Goal: Use online tool/utility: Utilize a website feature to perform a specific function

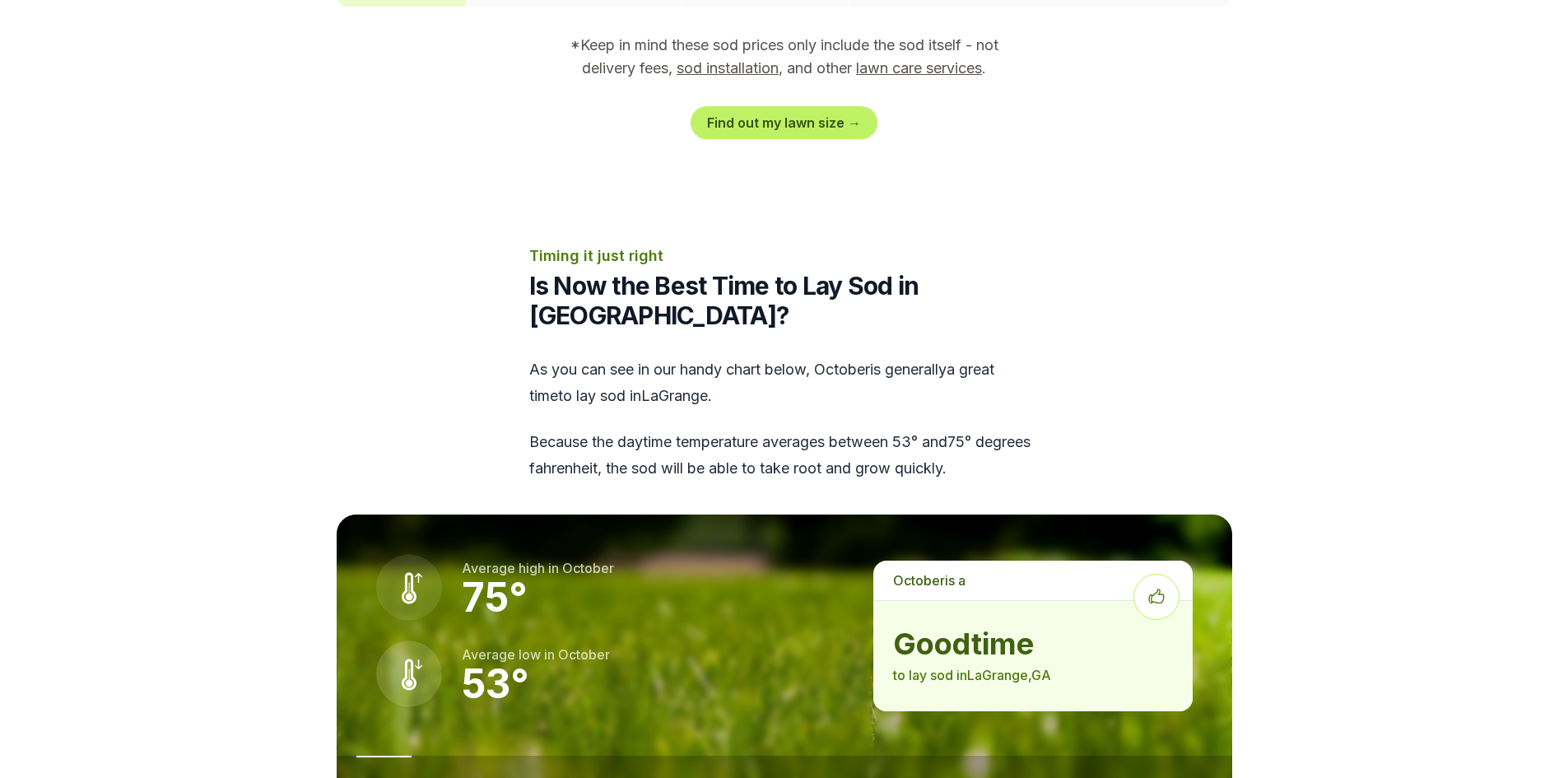
scroll to position [1811, 0]
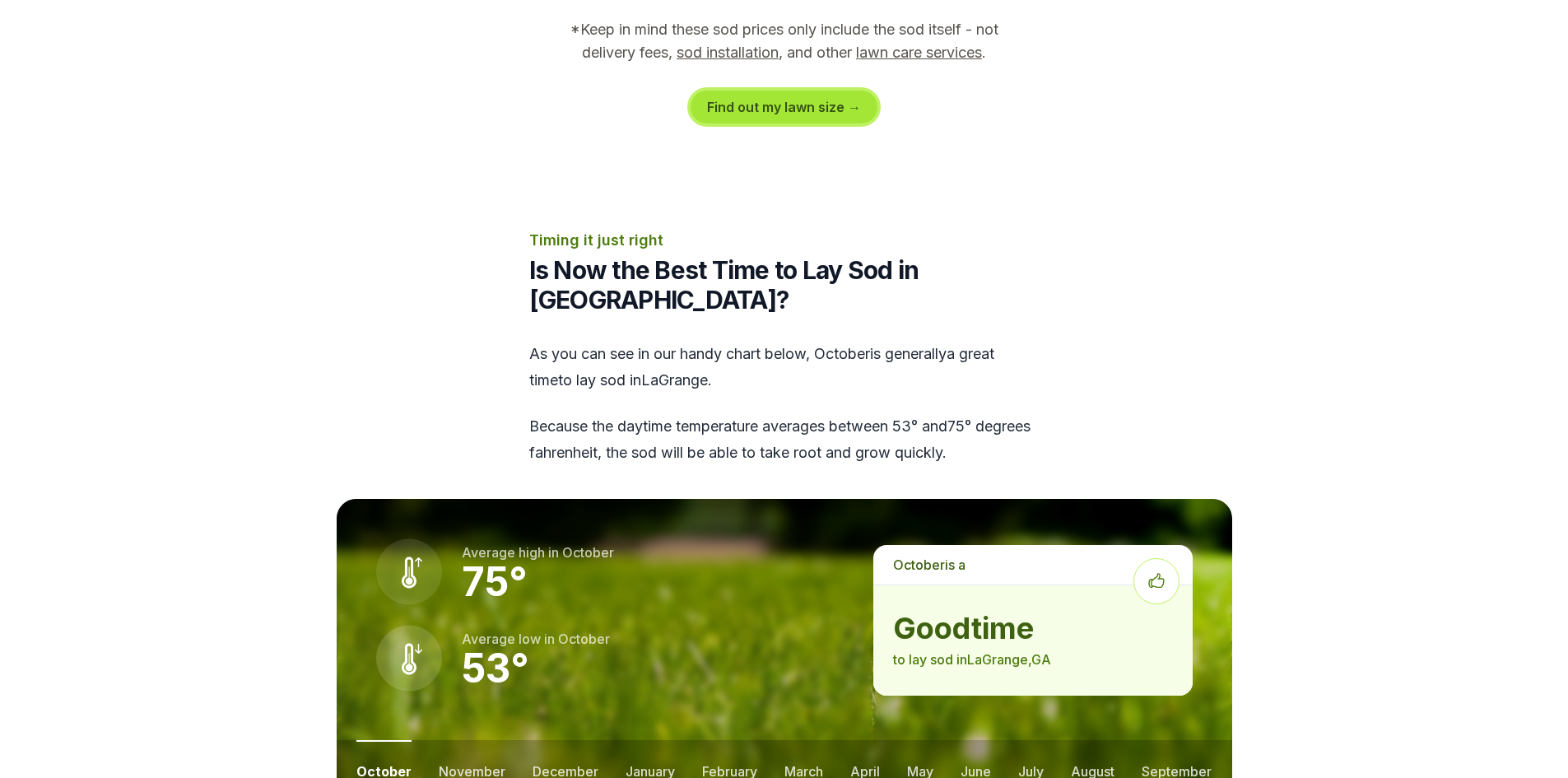
click at [852, 90] on link "Find out my lawn size →" at bounding box center [784, 106] width 187 height 33
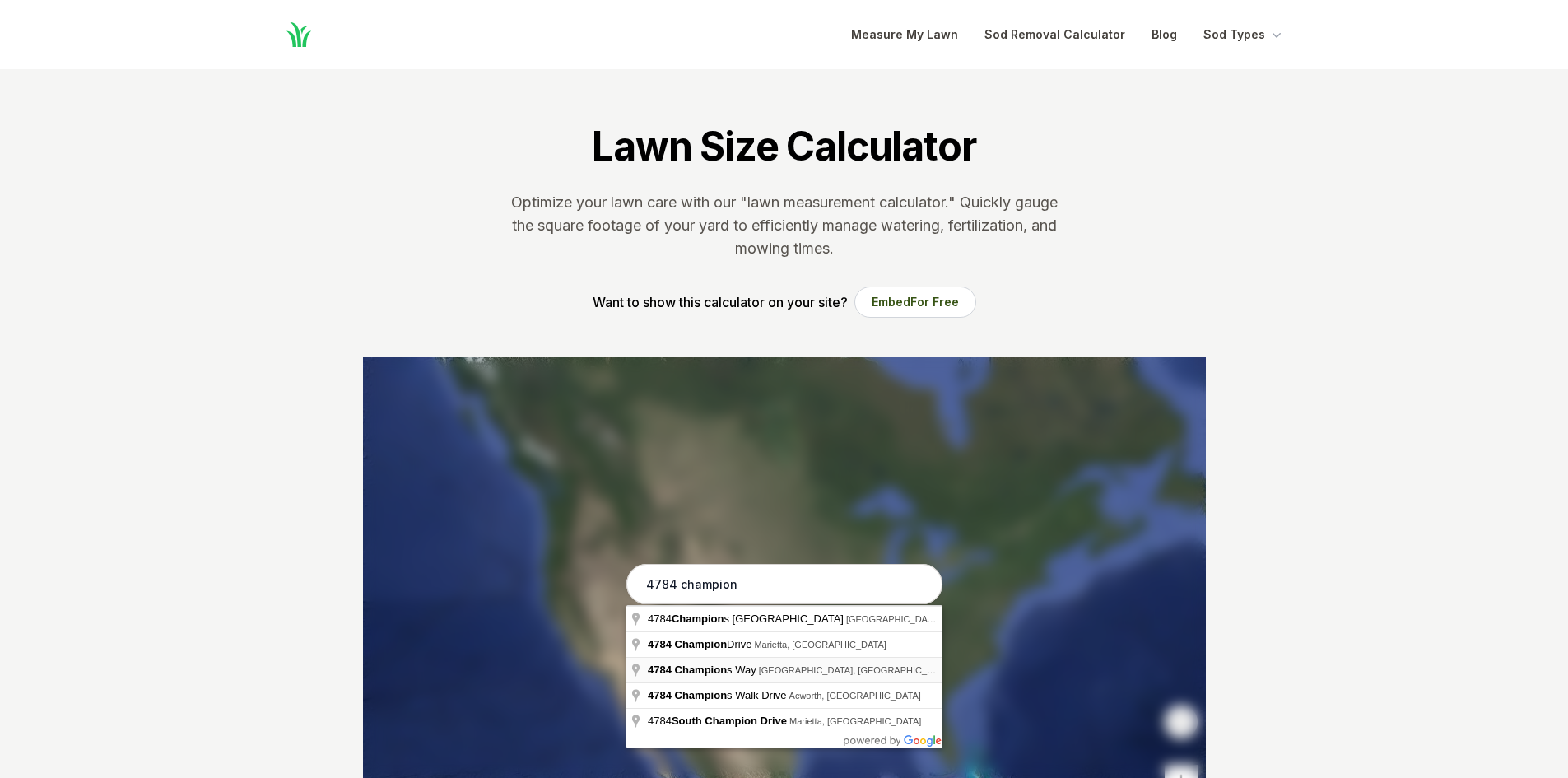
type input "[STREET_ADDRESS]"
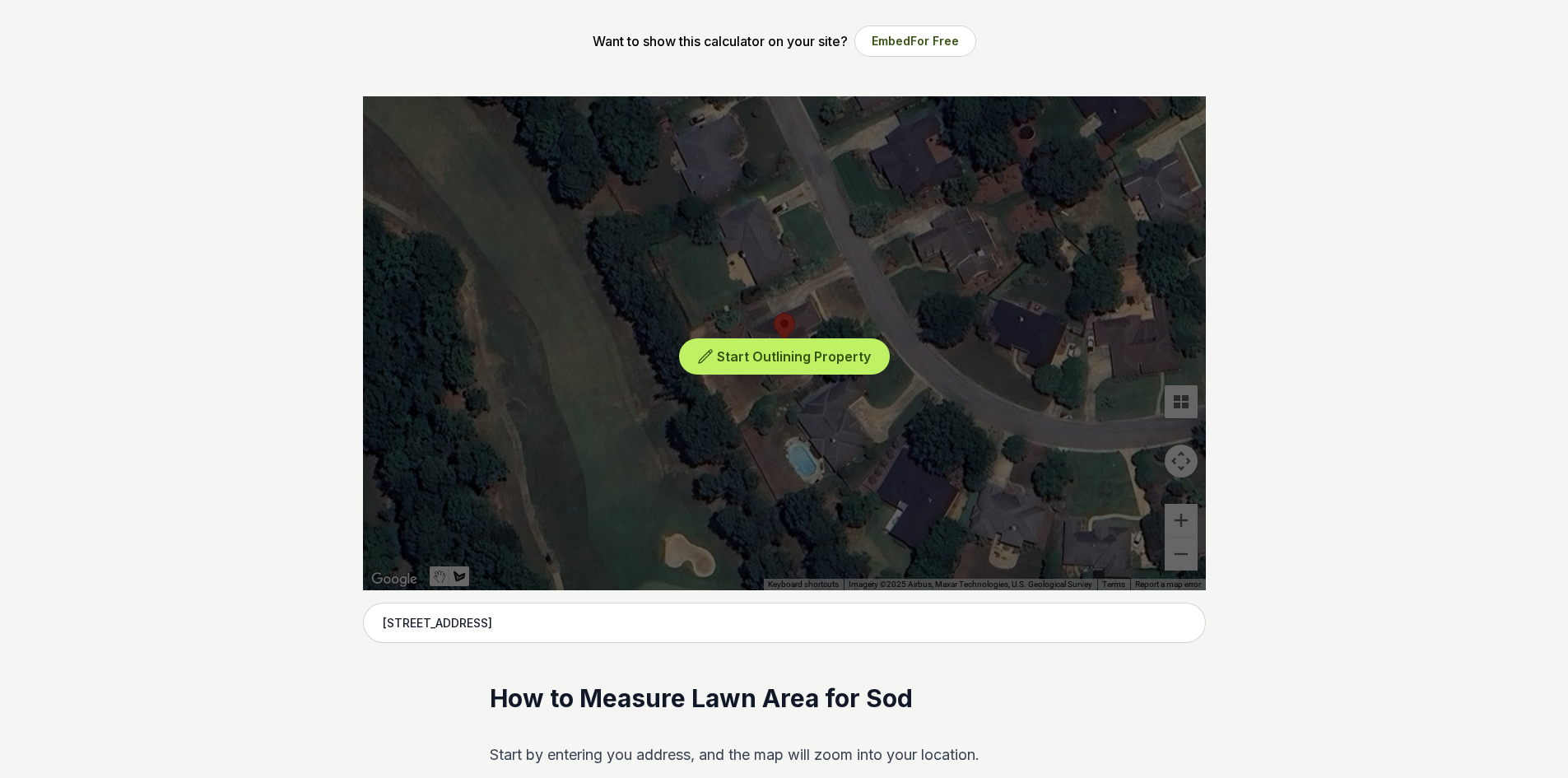
scroll to position [247, 0]
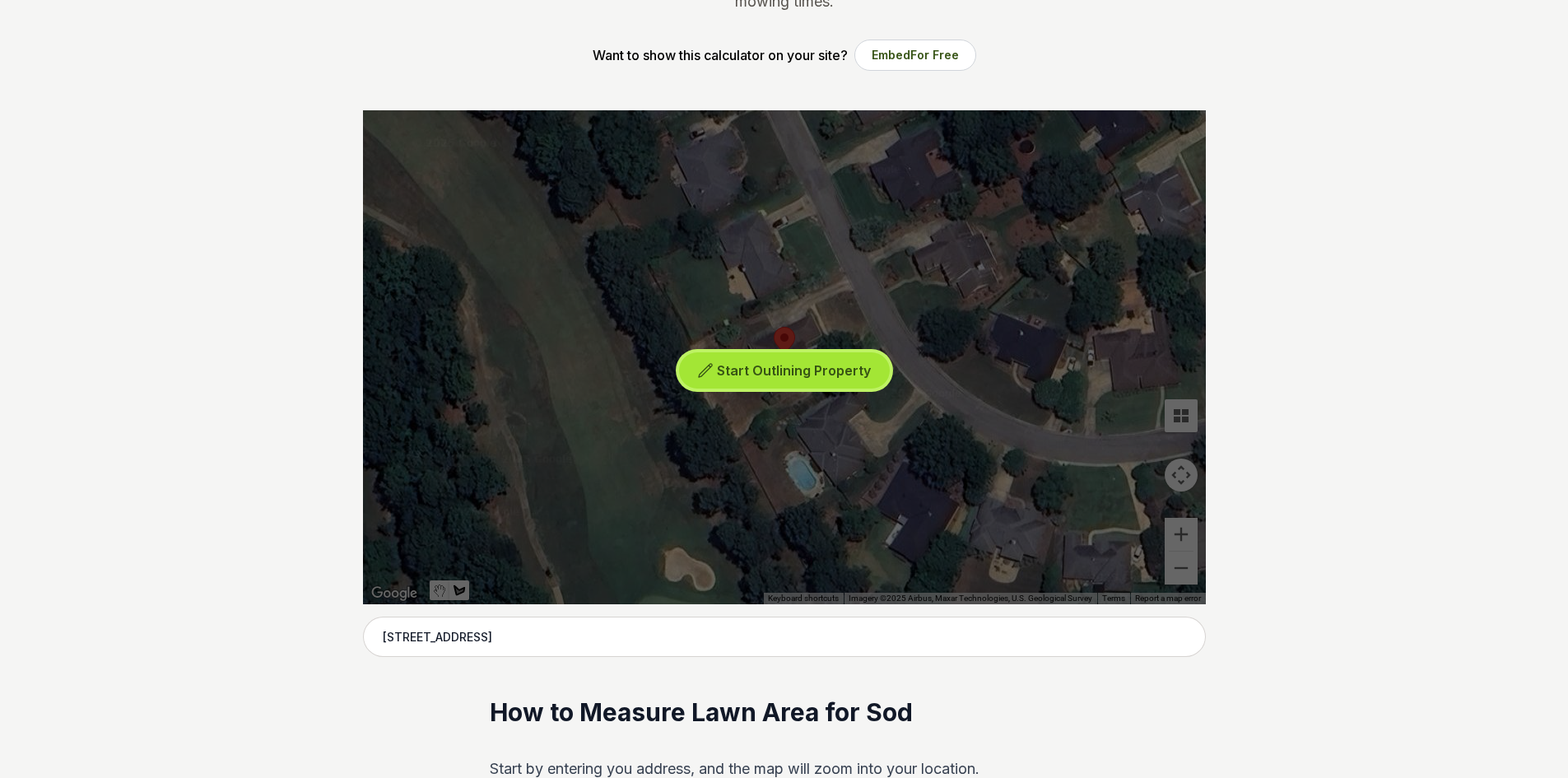
click at [840, 368] on span "Start Outlining Property" at bounding box center [793, 371] width 154 height 17
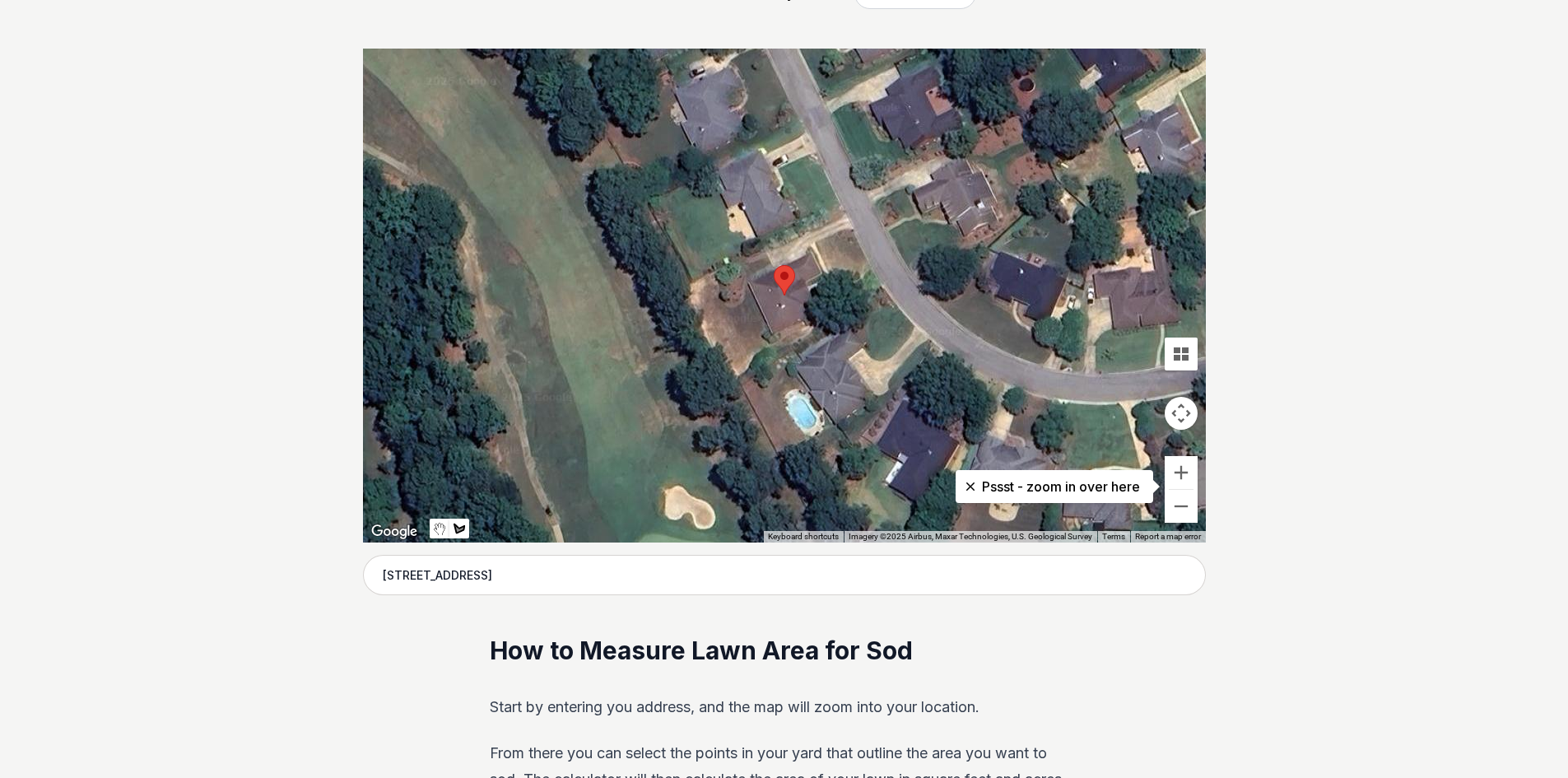
scroll to position [330, 0]
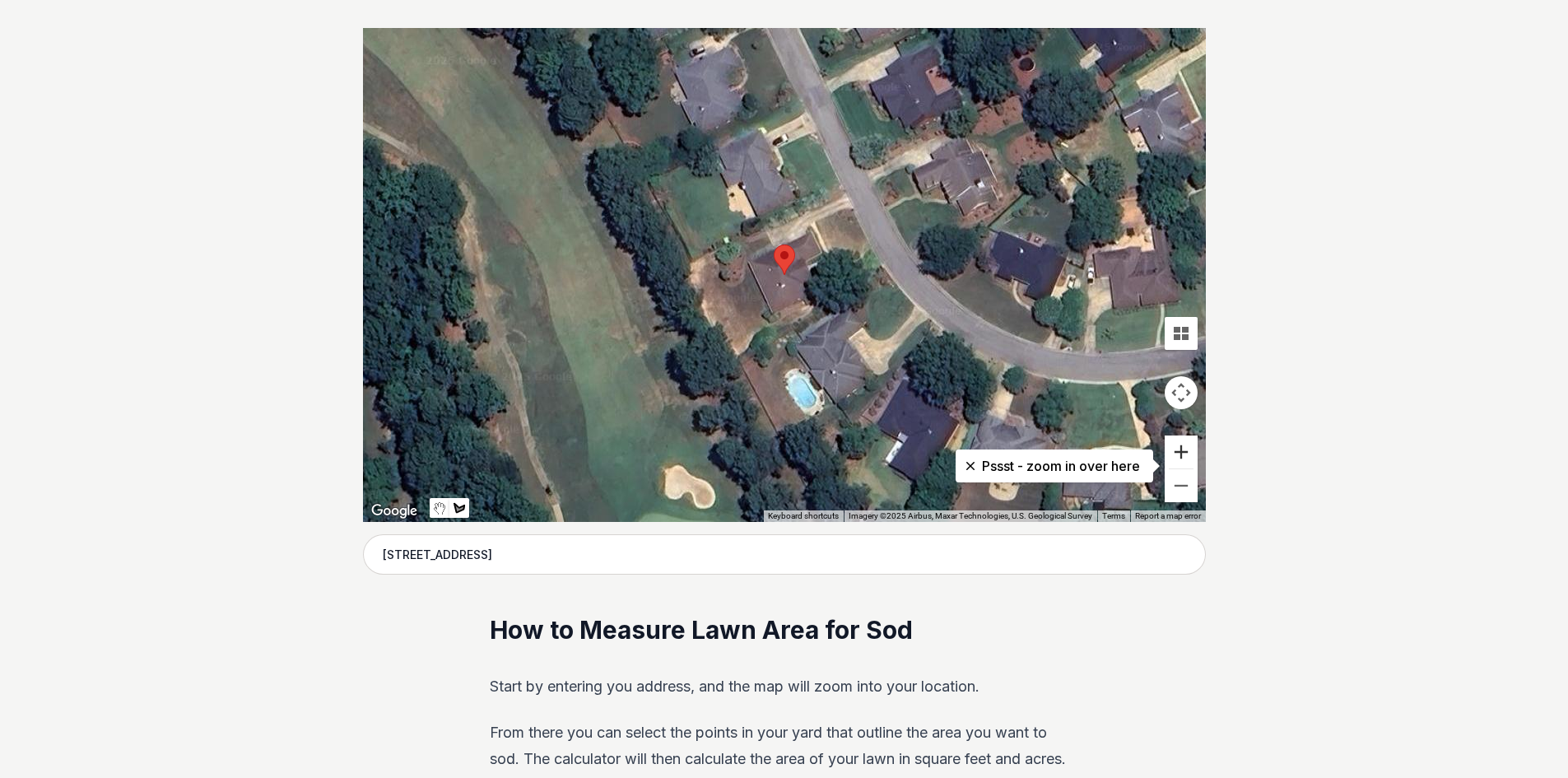
click at [1179, 452] on button "Zoom in" at bounding box center [1181, 451] width 33 height 33
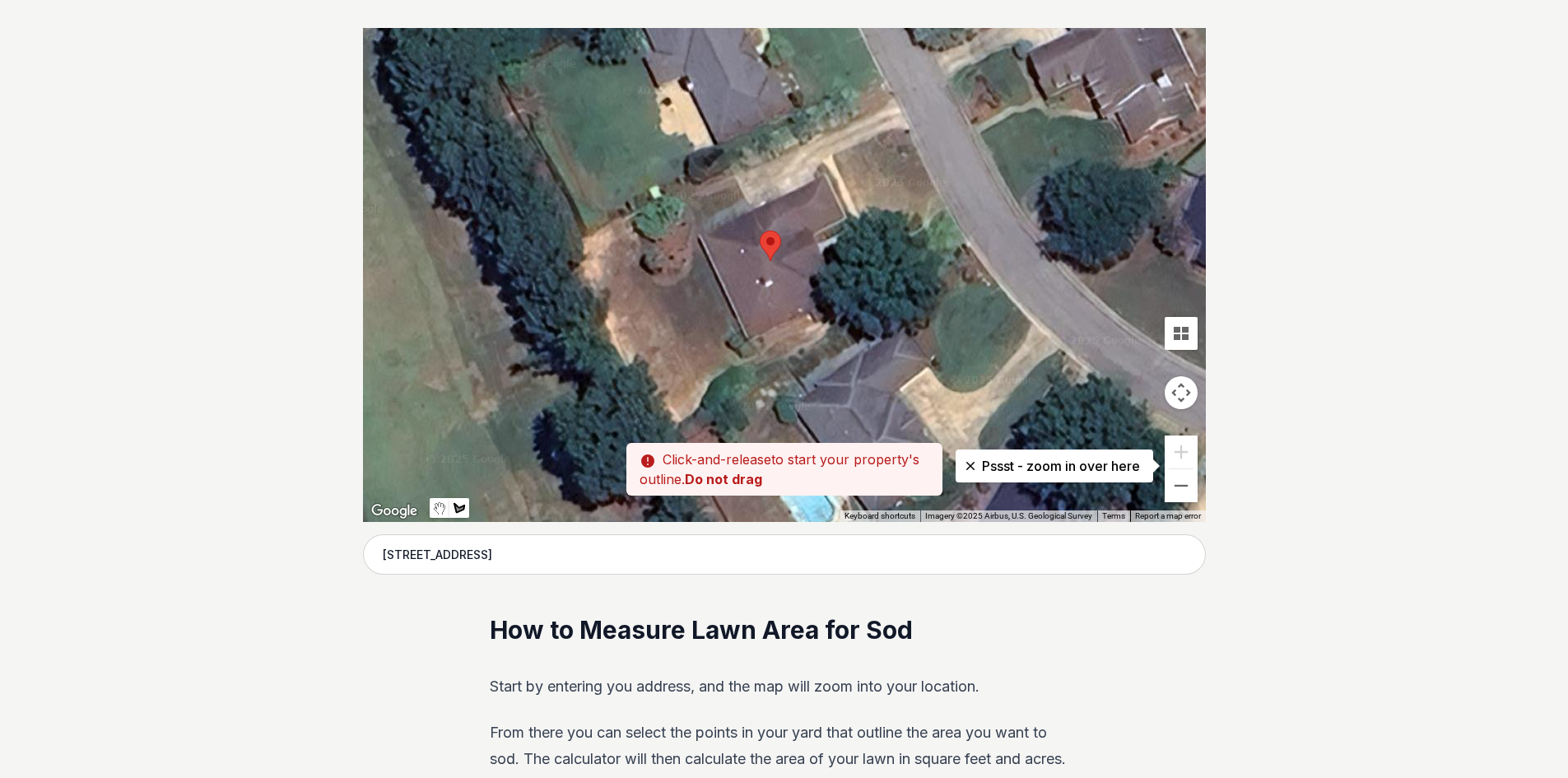
drag, startPoint x: 771, startPoint y: 222, endPoint x: 751, endPoint y: 207, distance: 25.0
click at [751, 207] on div at bounding box center [785, 275] width 843 height 494
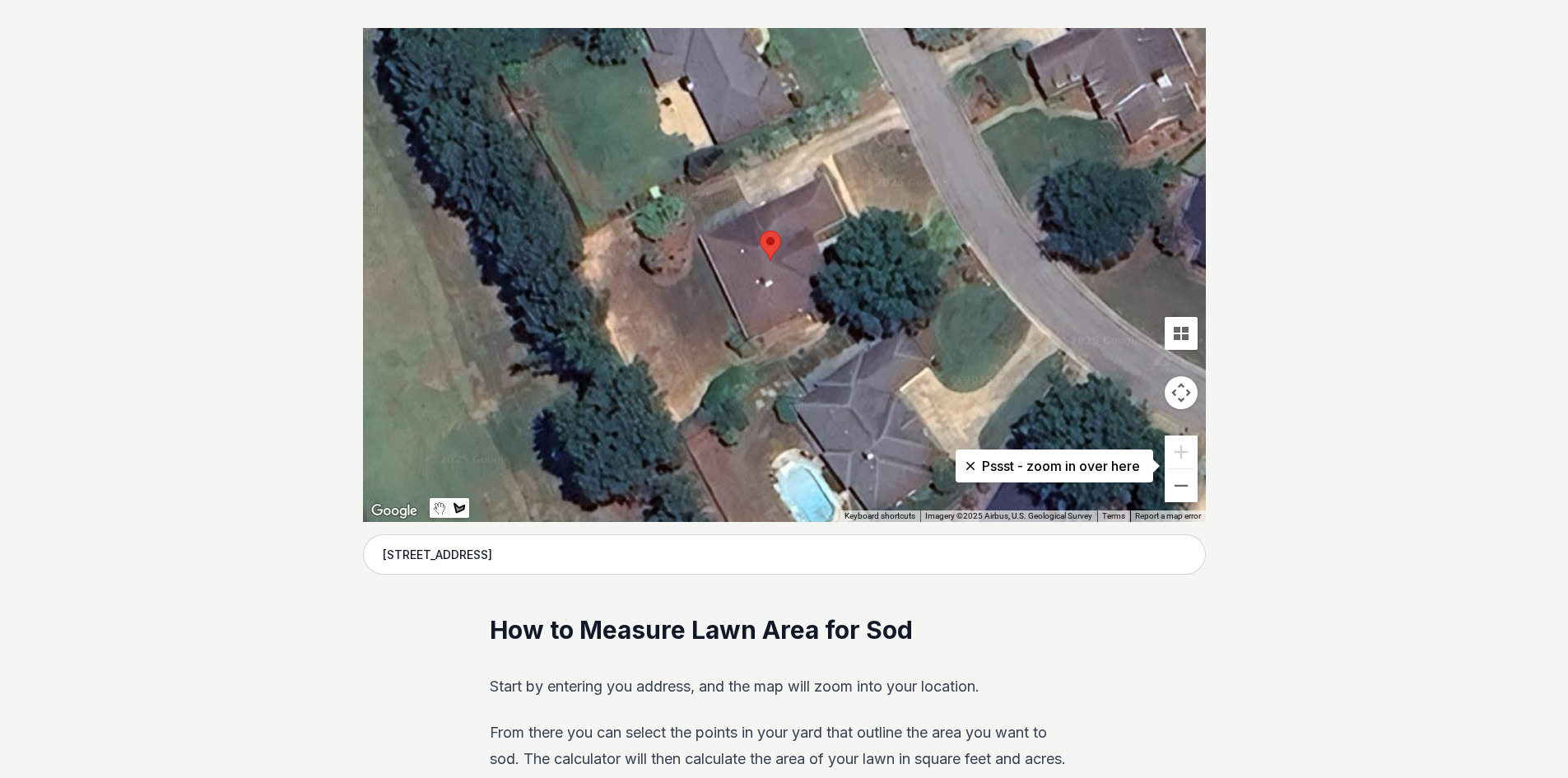
click at [756, 209] on div at bounding box center [785, 275] width 843 height 494
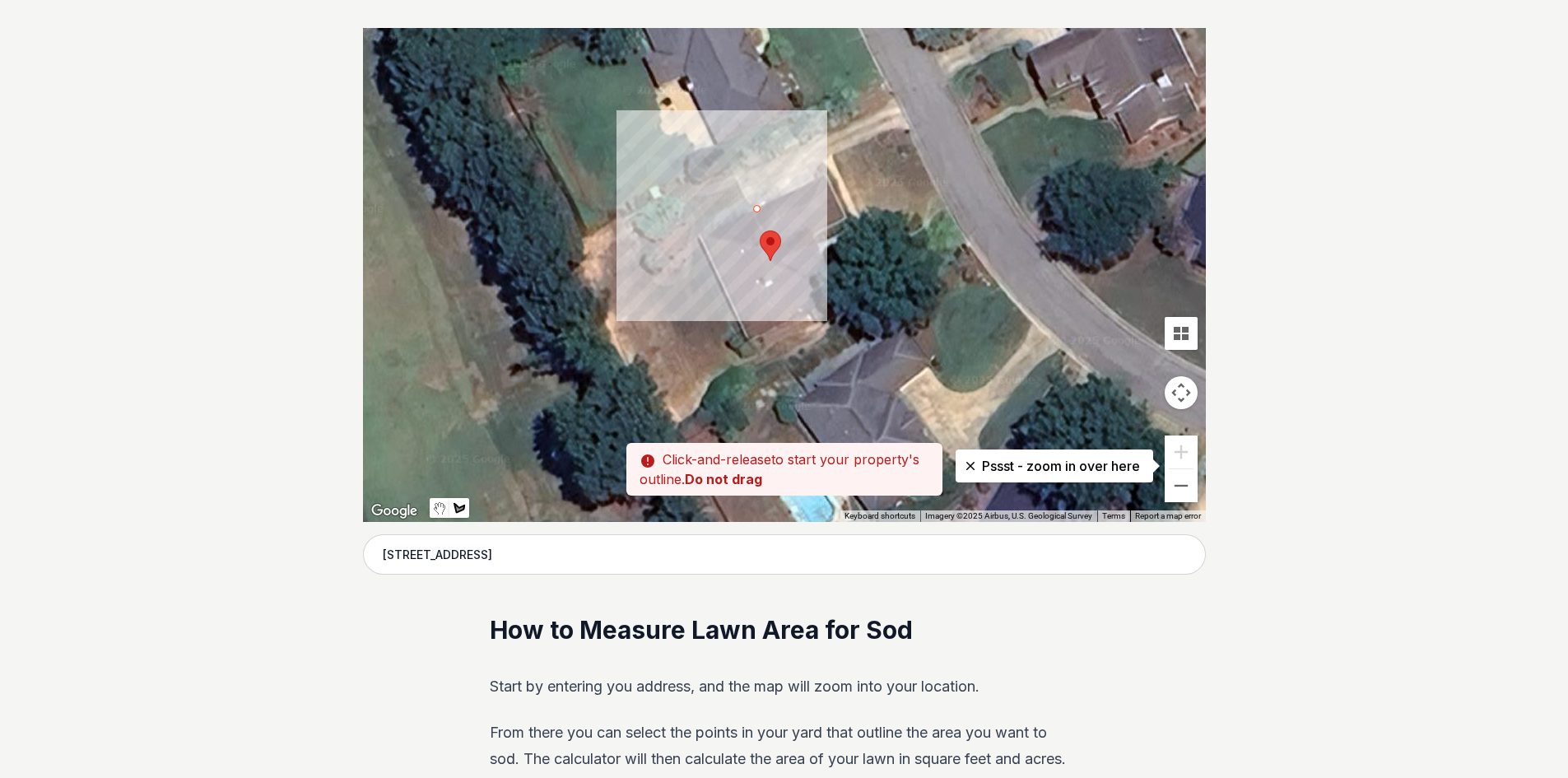
click at [744, 196] on div at bounding box center [785, 275] width 843 height 494
click at [730, 171] on div at bounding box center [785, 275] width 843 height 494
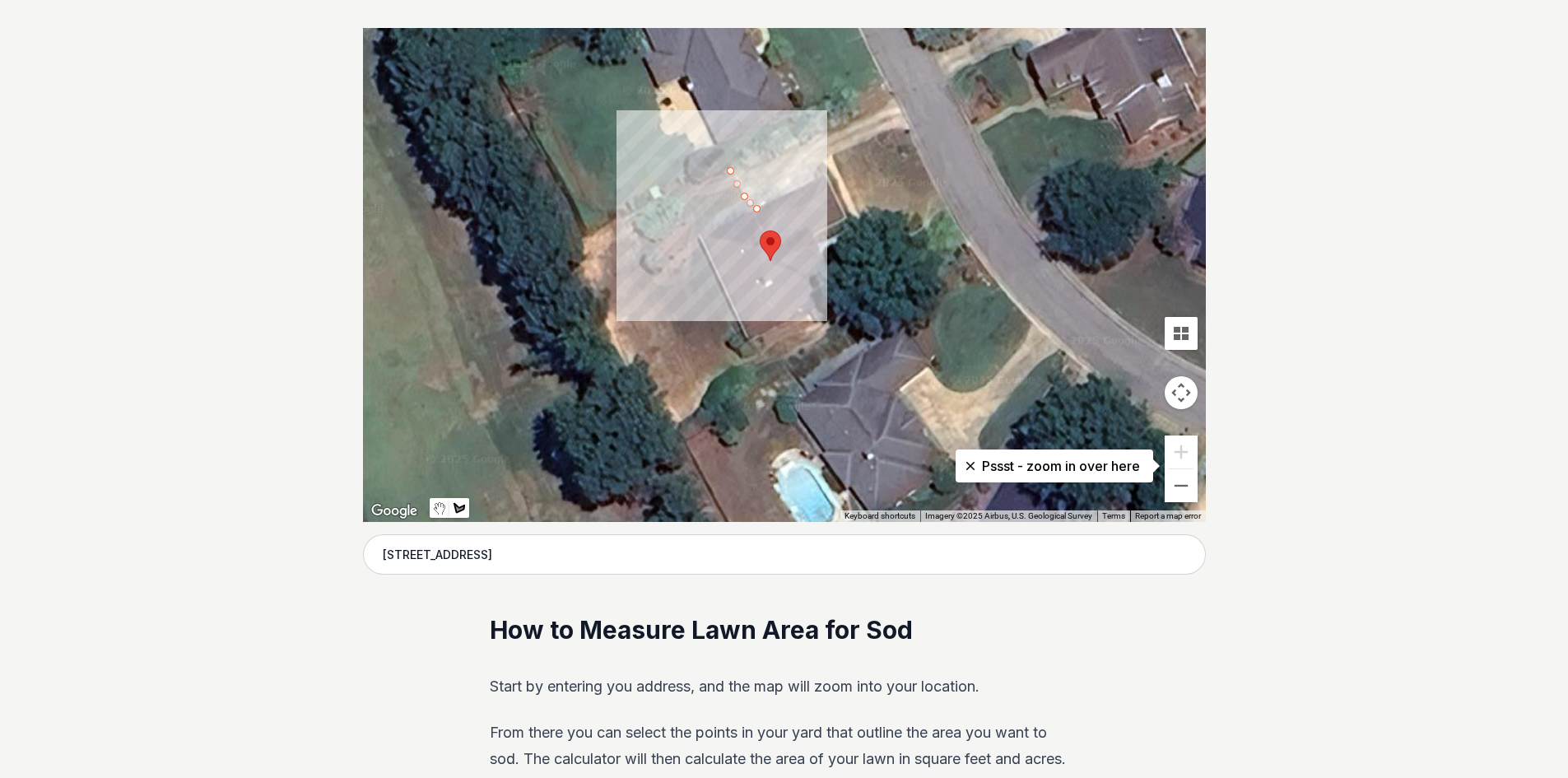
click at [683, 192] on div at bounding box center [785, 275] width 843 height 494
click at [692, 217] on div at bounding box center [785, 275] width 843 height 494
click at [690, 247] on div at bounding box center [785, 275] width 843 height 494
click at [690, 266] on div at bounding box center [785, 275] width 843 height 494
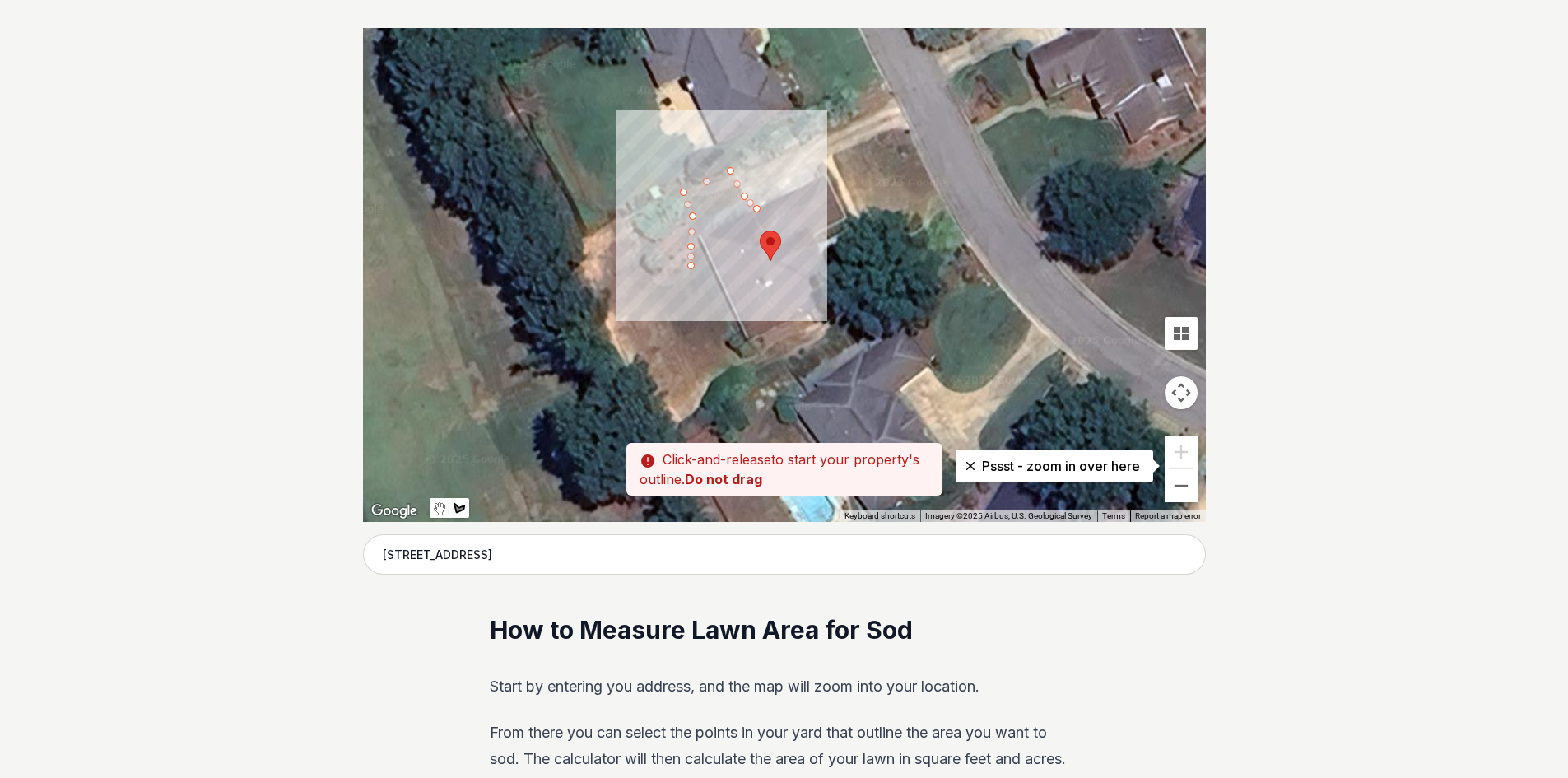
click at [679, 283] on div at bounding box center [785, 275] width 843 height 494
click at [654, 283] on div at bounding box center [785, 275] width 843 height 494
click at [642, 266] on div at bounding box center [785, 275] width 843 height 494
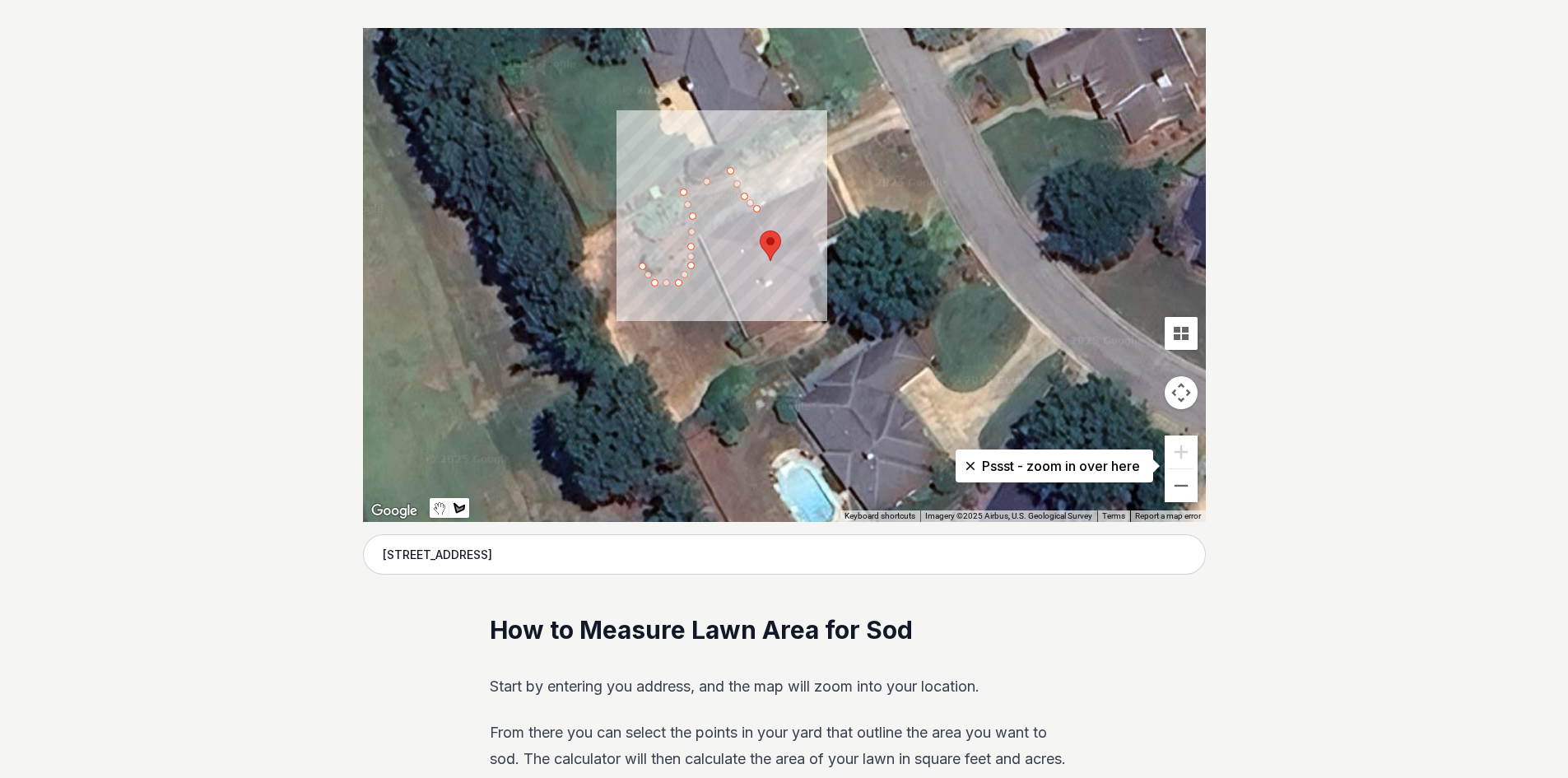
click at [639, 243] on div at bounding box center [785, 275] width 843 height 494
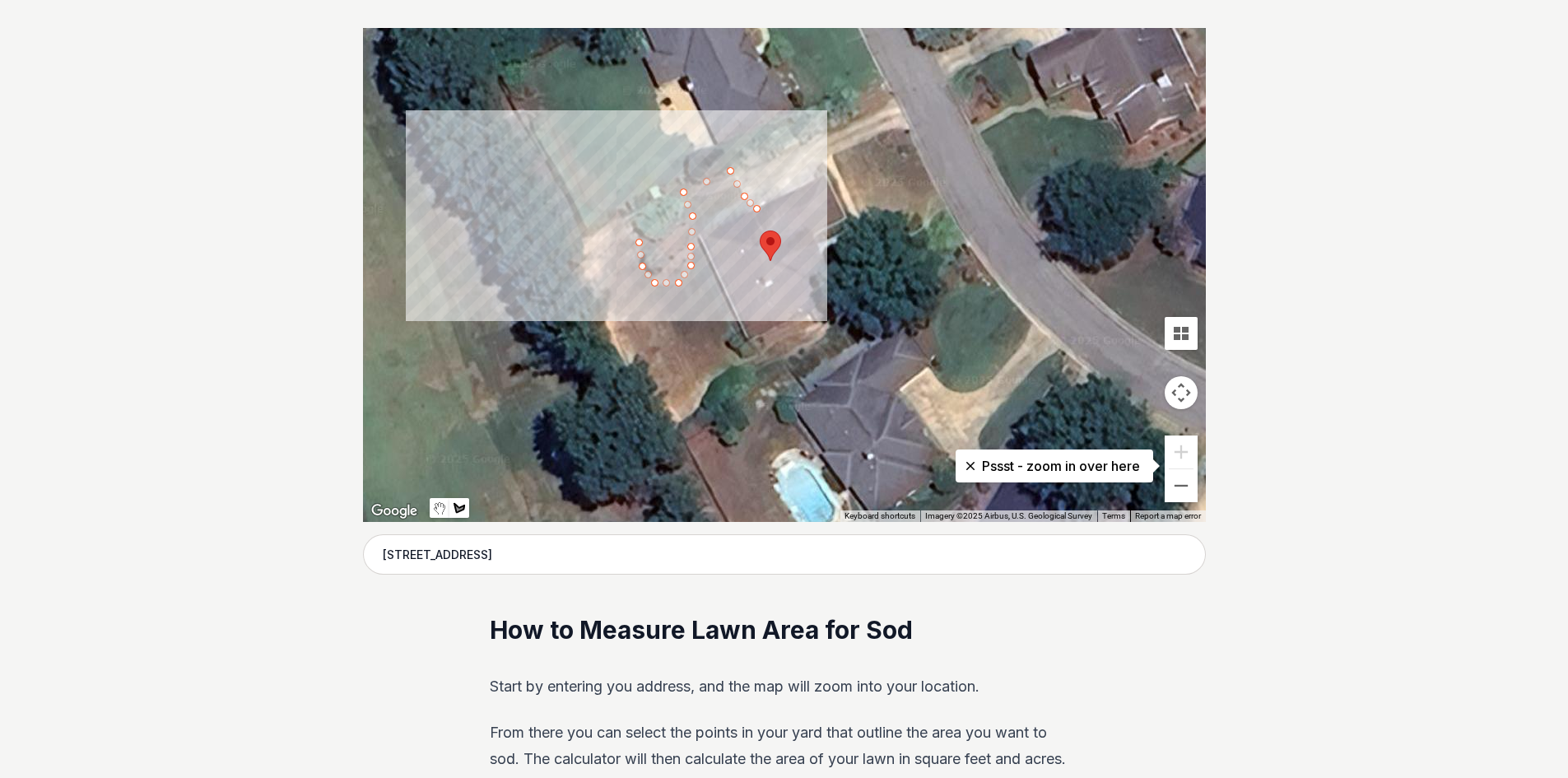
click at [629, 224] on div at bounding box center [785, 275] width 843 height 494
click at [626, 216] on div at bounding box center [785, 275] width 843 height 494
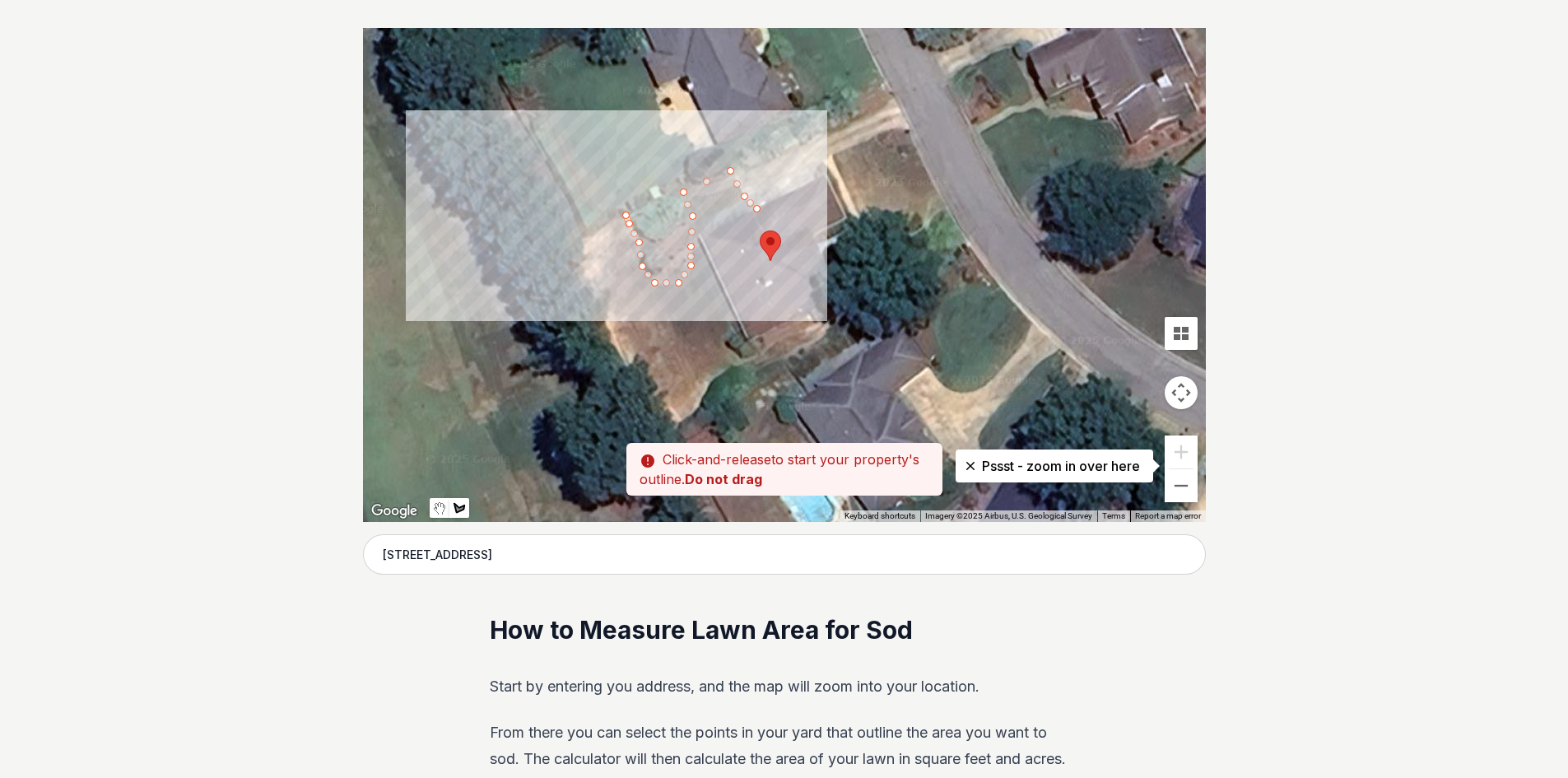
click at [583, 239] on div at bounding box center [785, 275] width 843 height 494
click at [583, 266] on div at bounding box center [785, 275] width 843 height 494
click at [599, 302] on div at bounding box center [785, 275] width 843 height 494
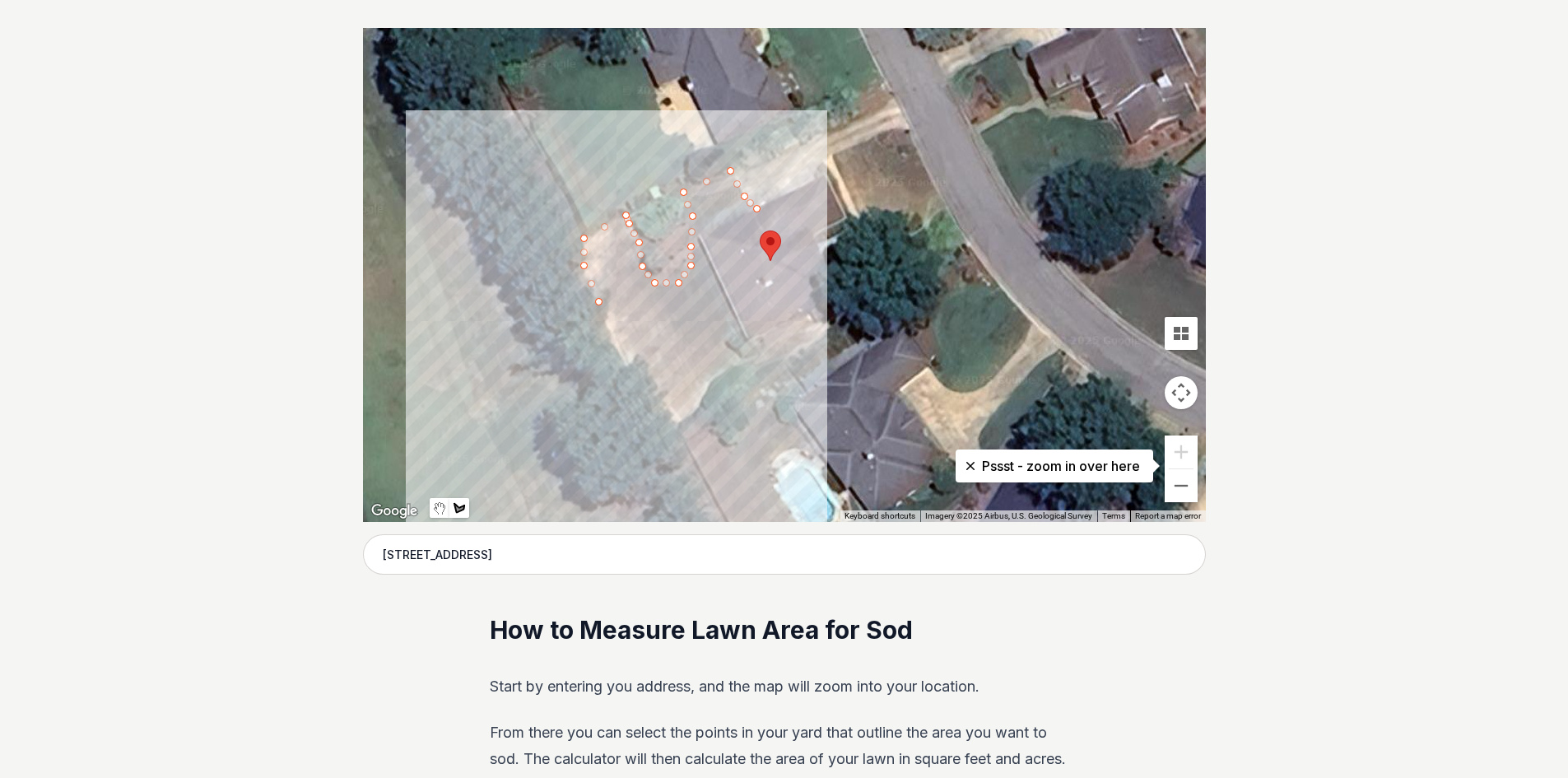
click at [626, 365] on div at bounding box center [785, 275] width 843 height 494
click at [669, 429] on div at bounding box center [785, 275] width 843 height 494
click at [685, 419] on div at bounding box center [785, 275] width 843 height 494
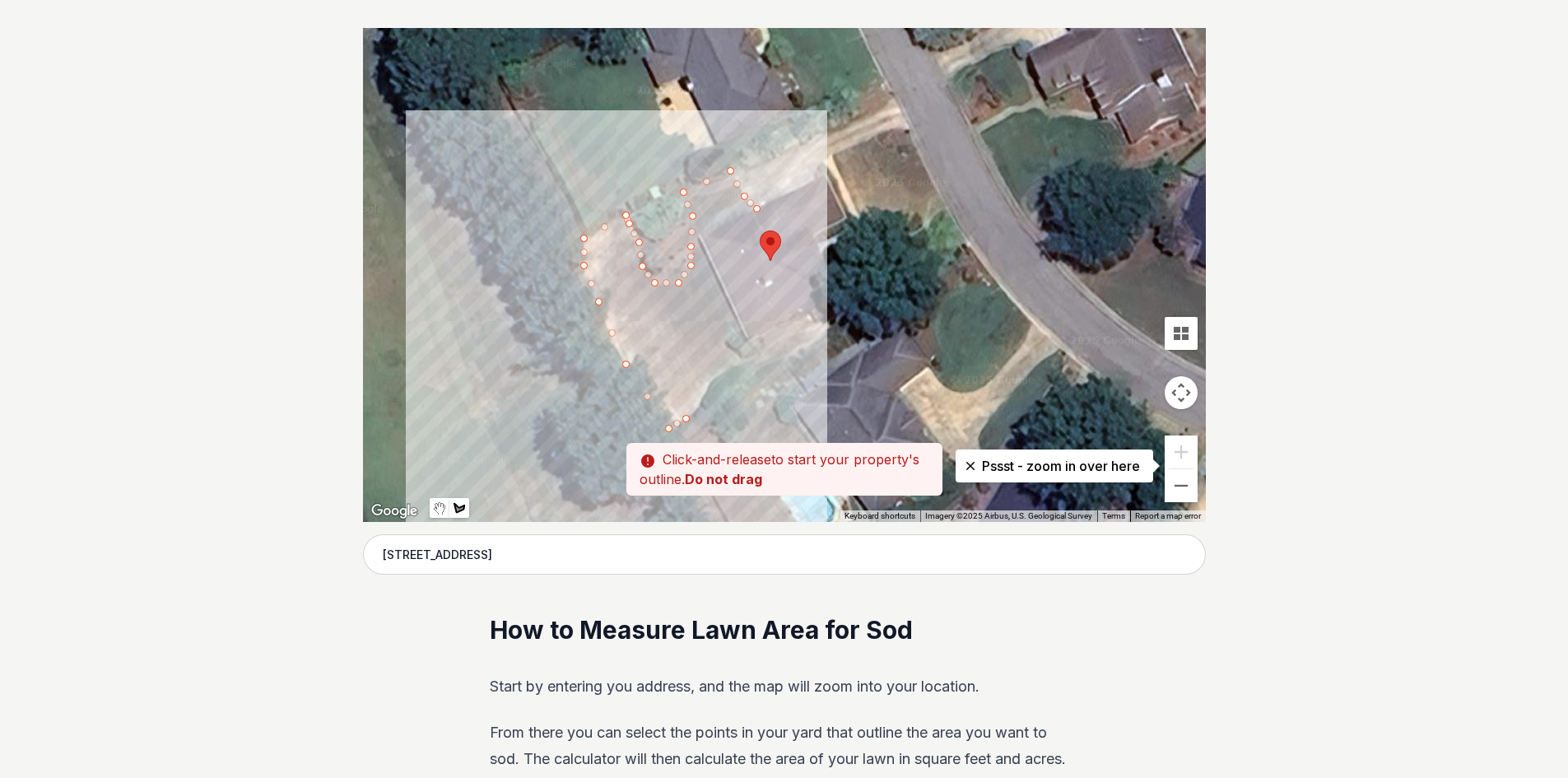
click at [700, 405] on div at bounding box center [785, 275] width 843 height 494
click at [711, 381] on div at bounding box center [785, 275] width 843 height 494
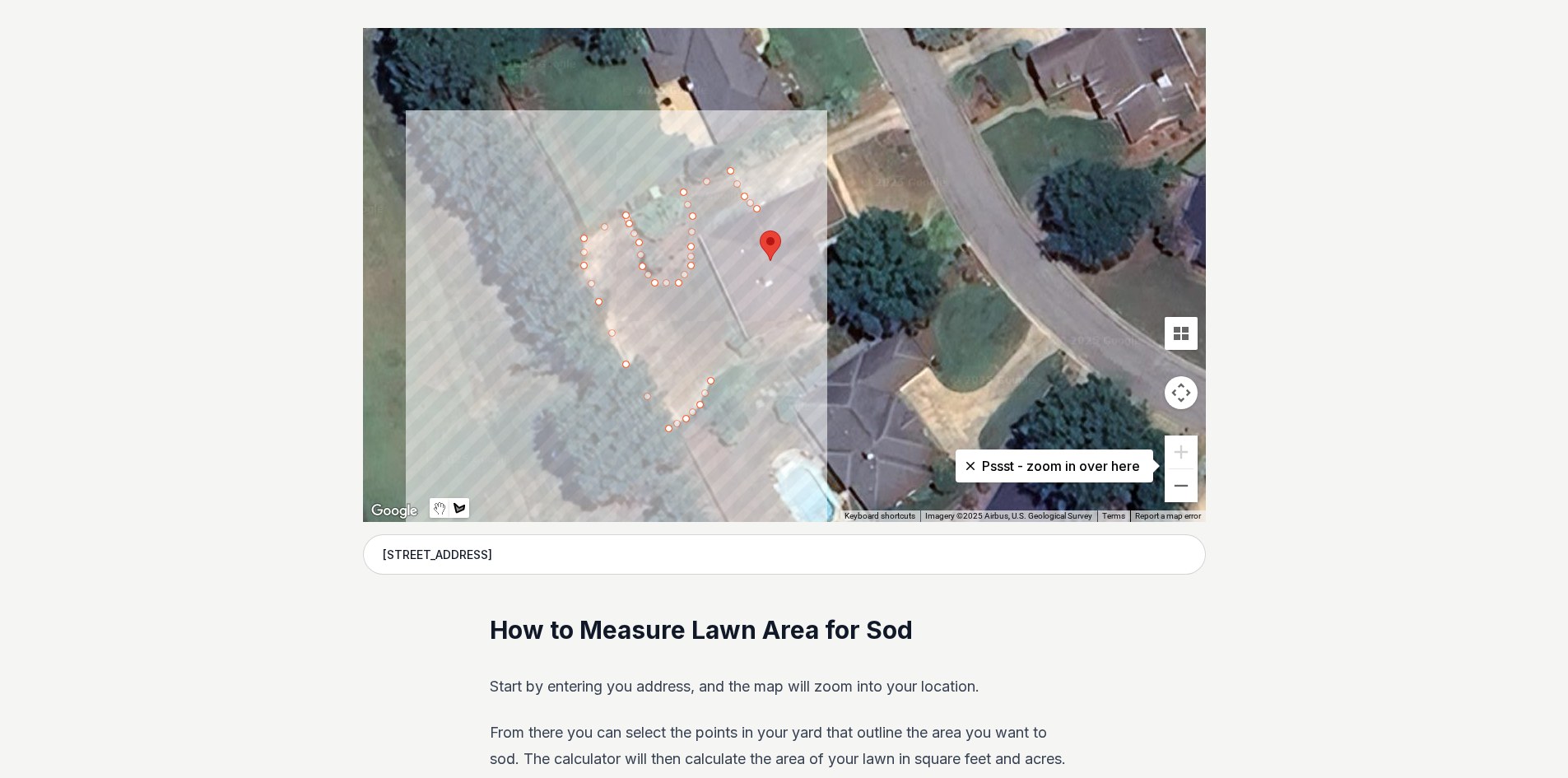
click at [728, 367] on div at bounding box center [785, 275] width 843 height 494
click at [753, 361] on div at bounding box center [785, 275] width 843 height 494
click at [776, 359] on div at bounding box center [785, 275] width 843 height 494
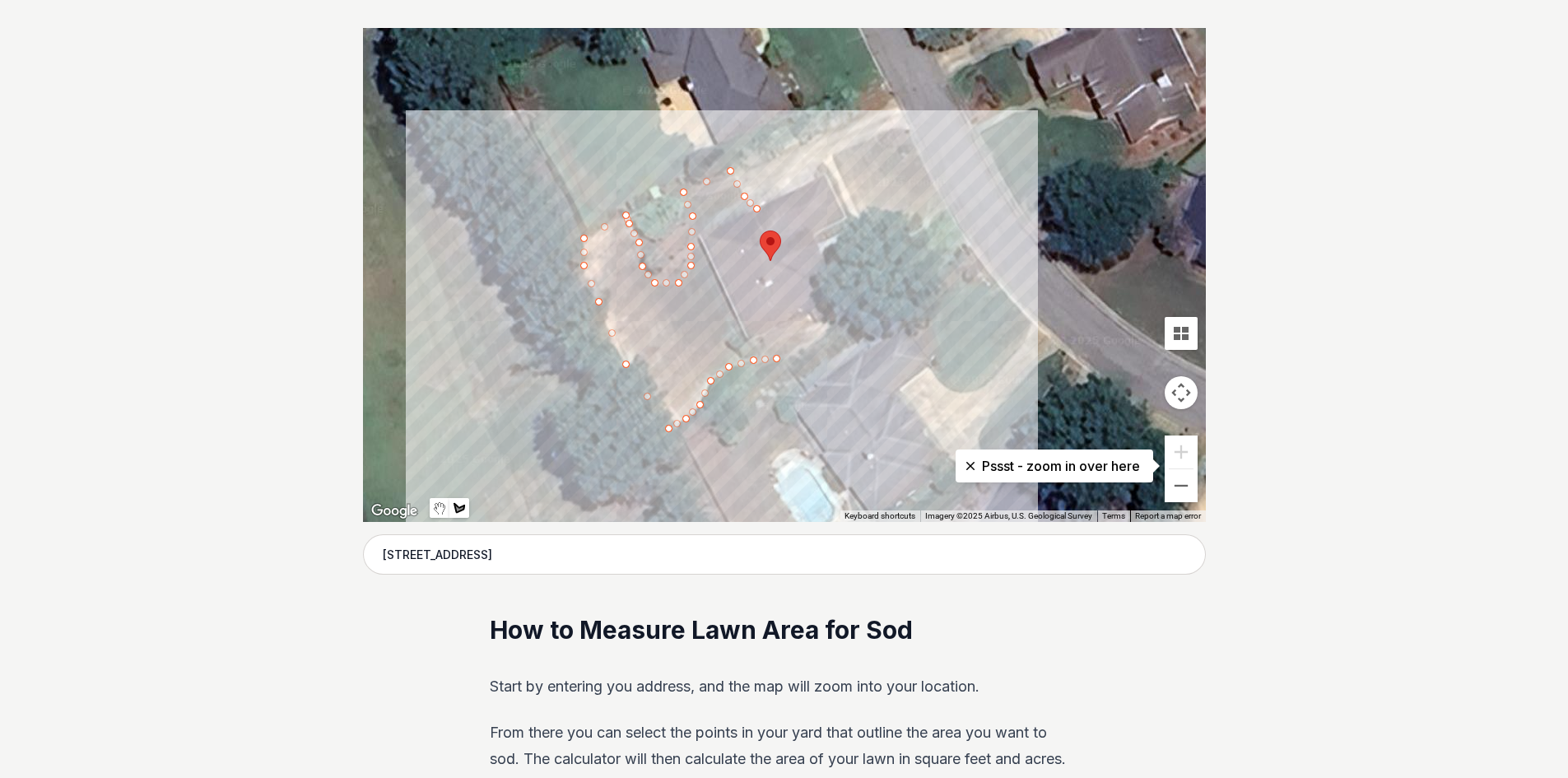
click at [828, 332] on div at bounding box center [785, 275] width 843 height 494
click at [818, 321] on div at bounding box center [785, 275] width 843 height 494
click at [774, 344] on div at bounding box center [785, 275] width 843 height 494
click at [743, 356] on div at bounding box center [785, 275] width 843 height 494
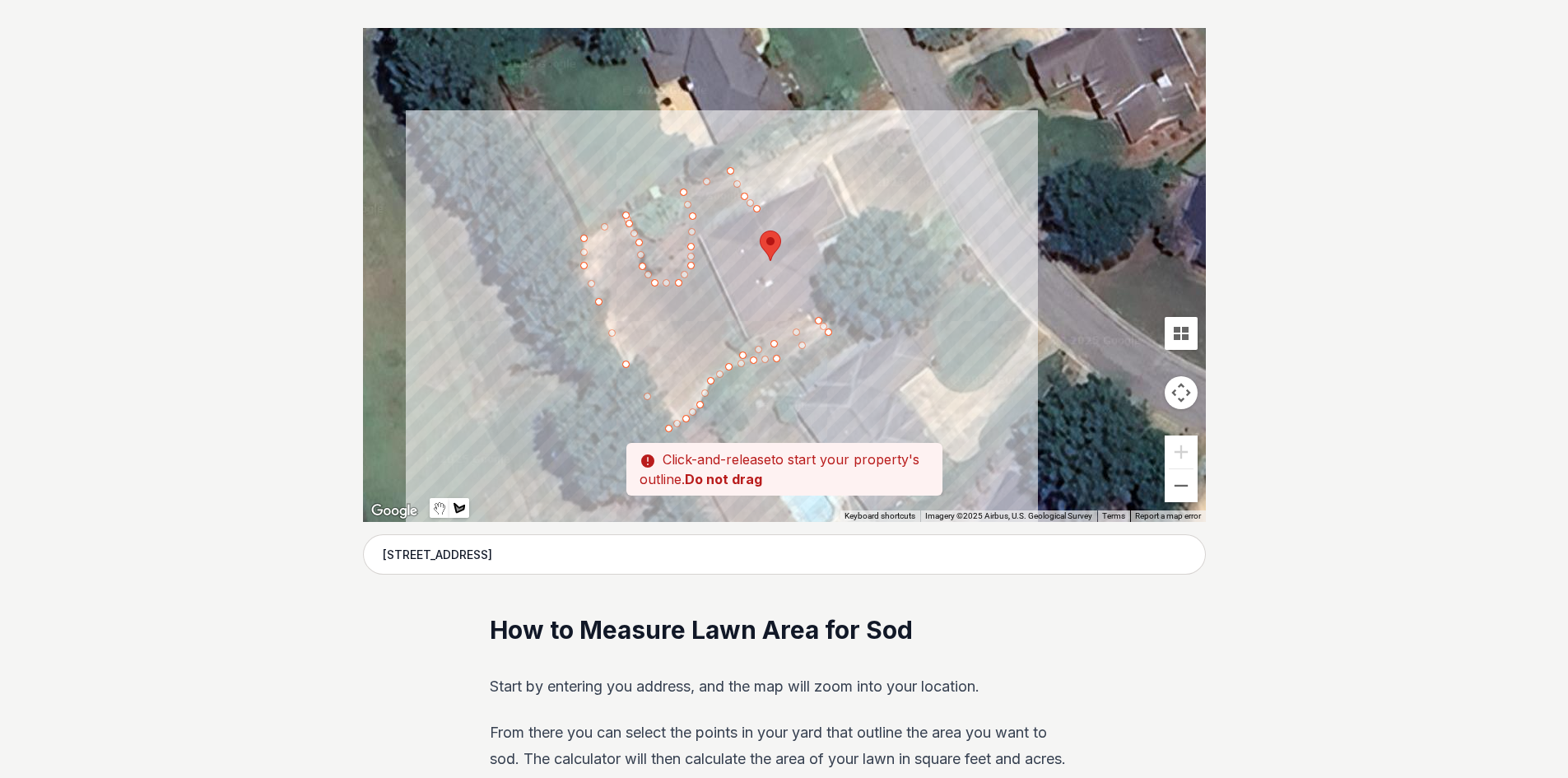
click at [727, 343] on div at bounding box center [785, 275] width 843 height 494
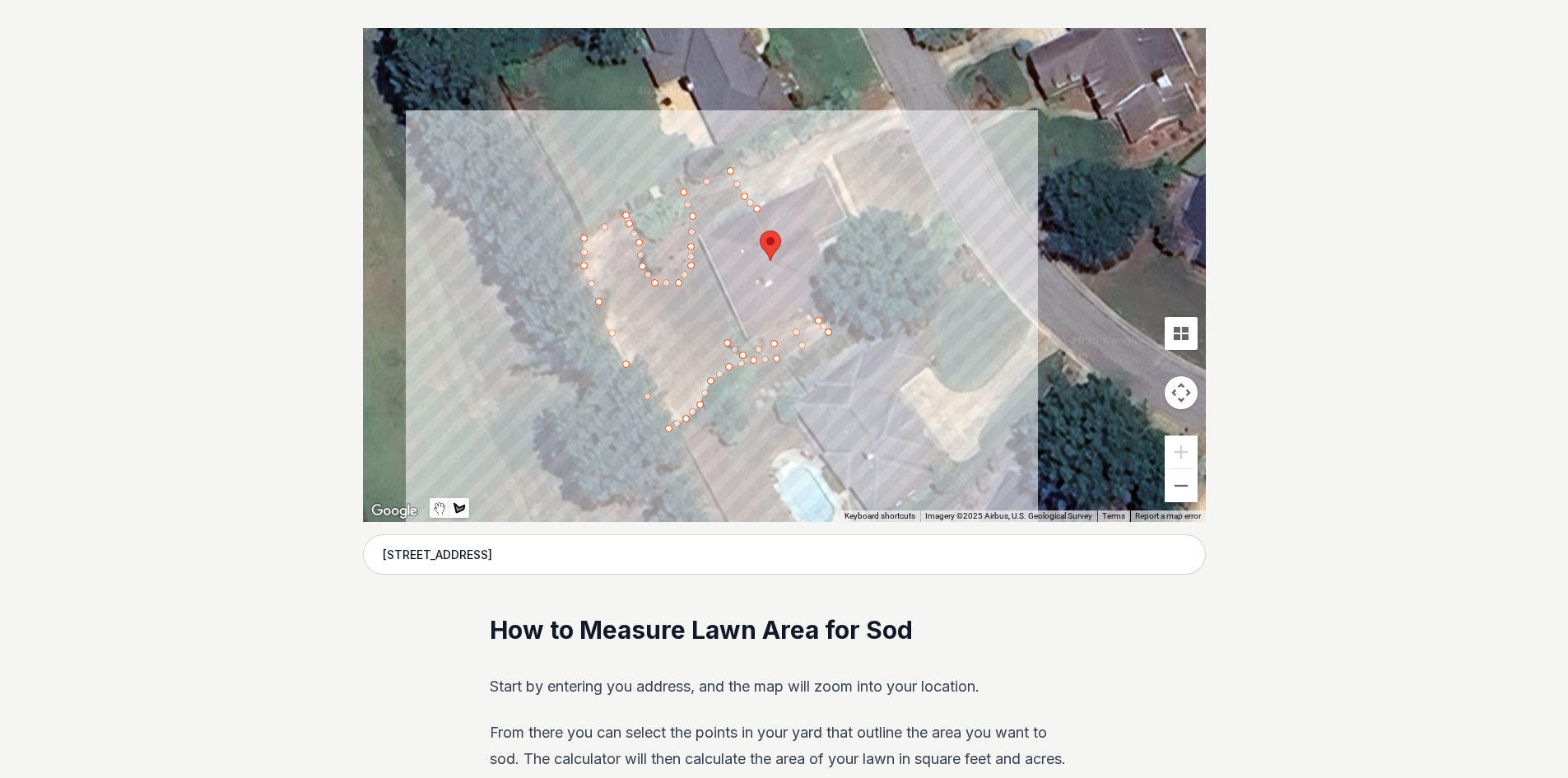
click at [734, 317] on div at bounding box center [785, 275] width 843 height 494
click at [698, 232] on div at bounding box center [785, 275] width 843 height 494
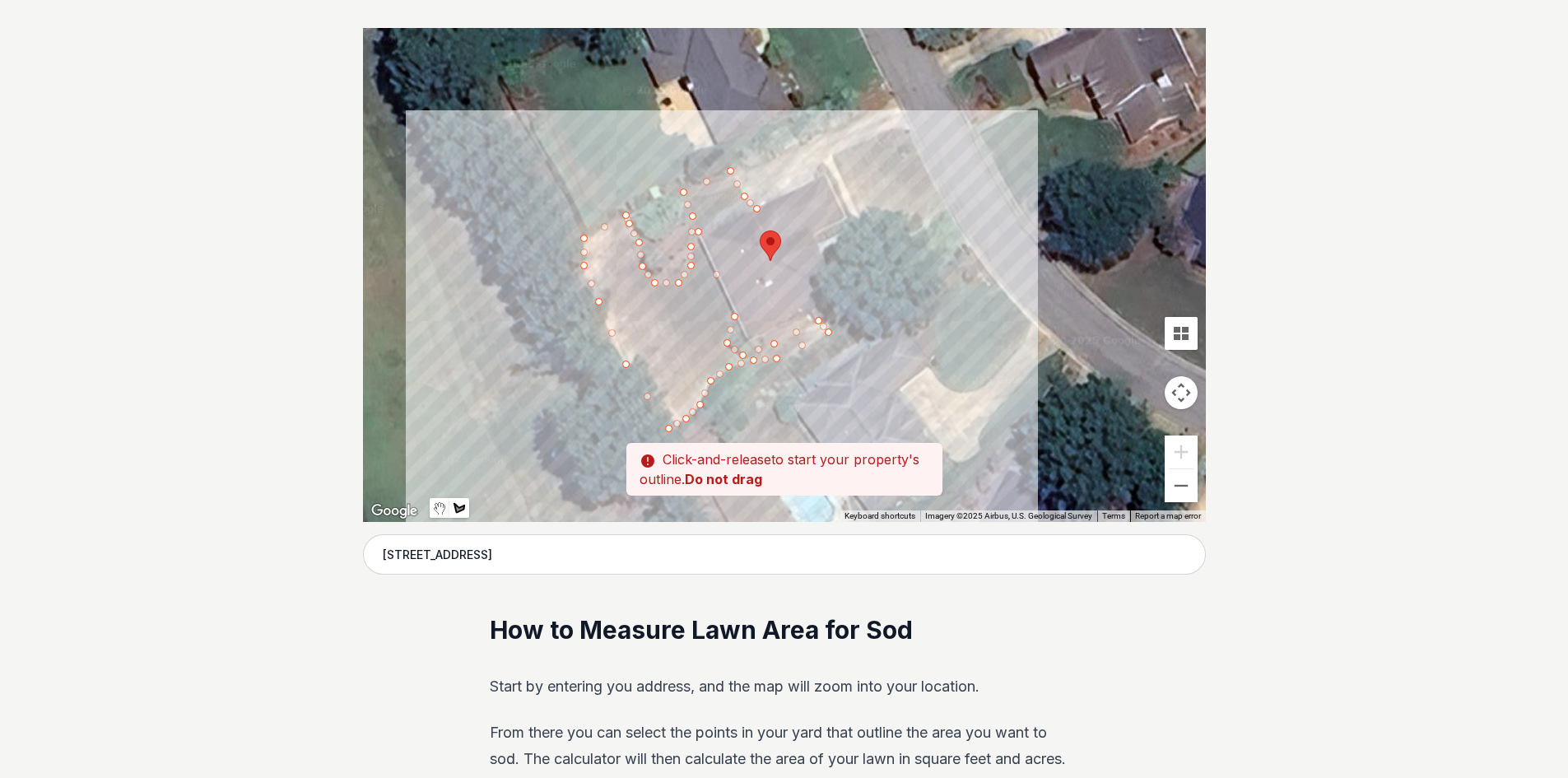
click at [756, 210] on div at bounding box center [785, 275] width 843 height 494
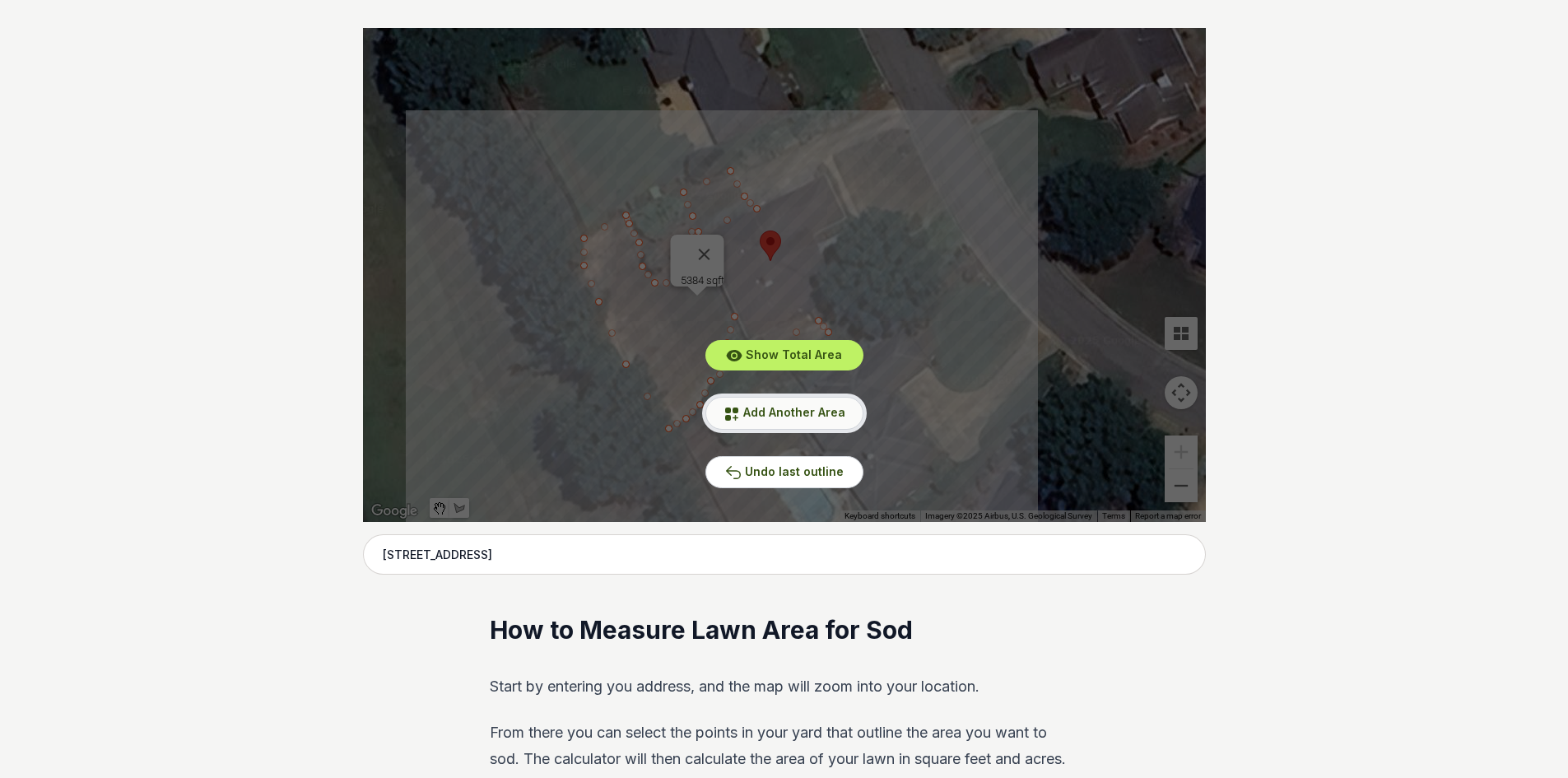
click at [793, 402] on button "Add Another Area" at bounding box center [784, 413] width 158 height 32
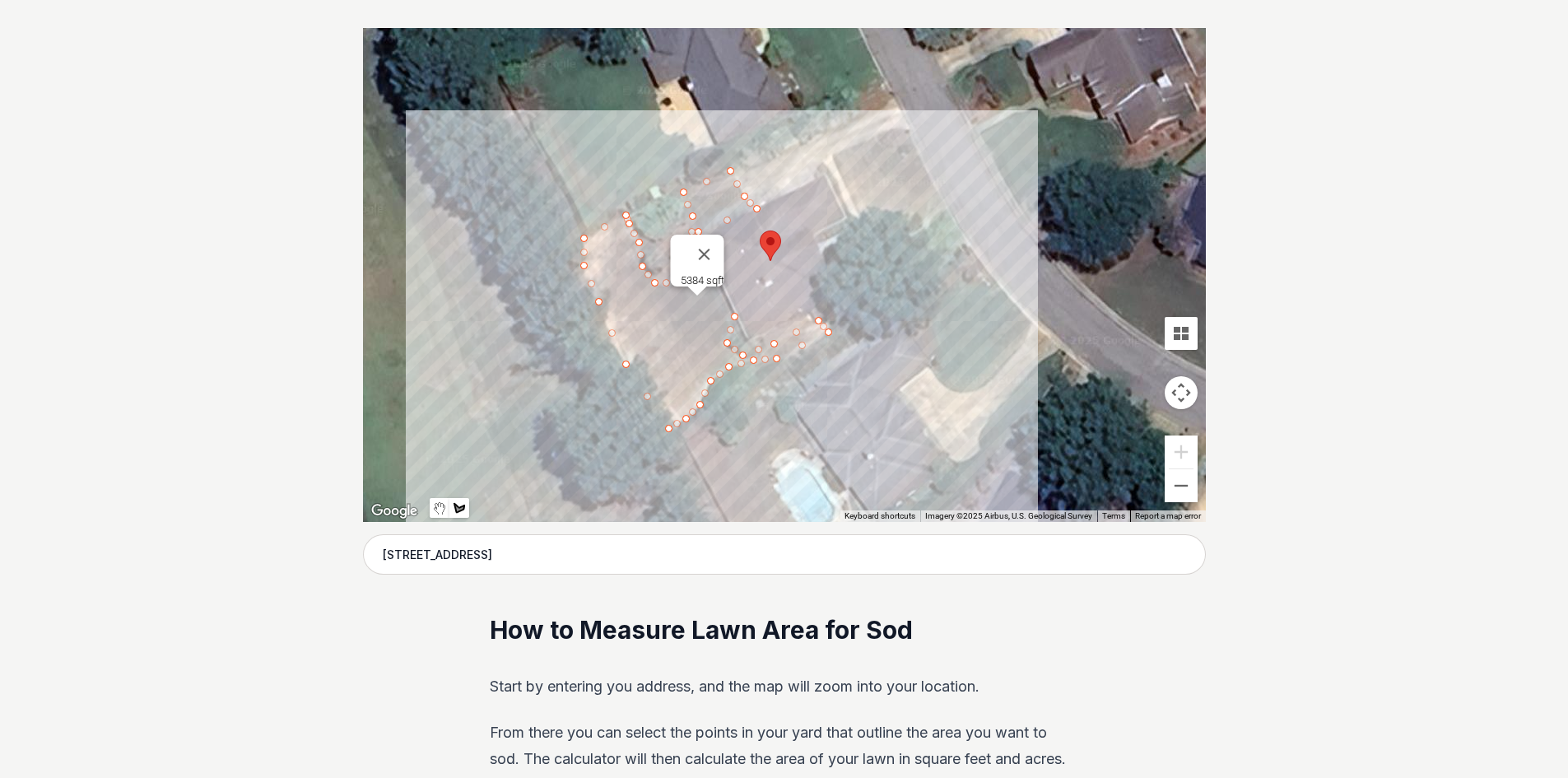
click at [905, 123] on div at bounding box center [785, 275] width 843 height 494
click at [830, 156] on div at bounding box center [785, 275] width 843 height 494
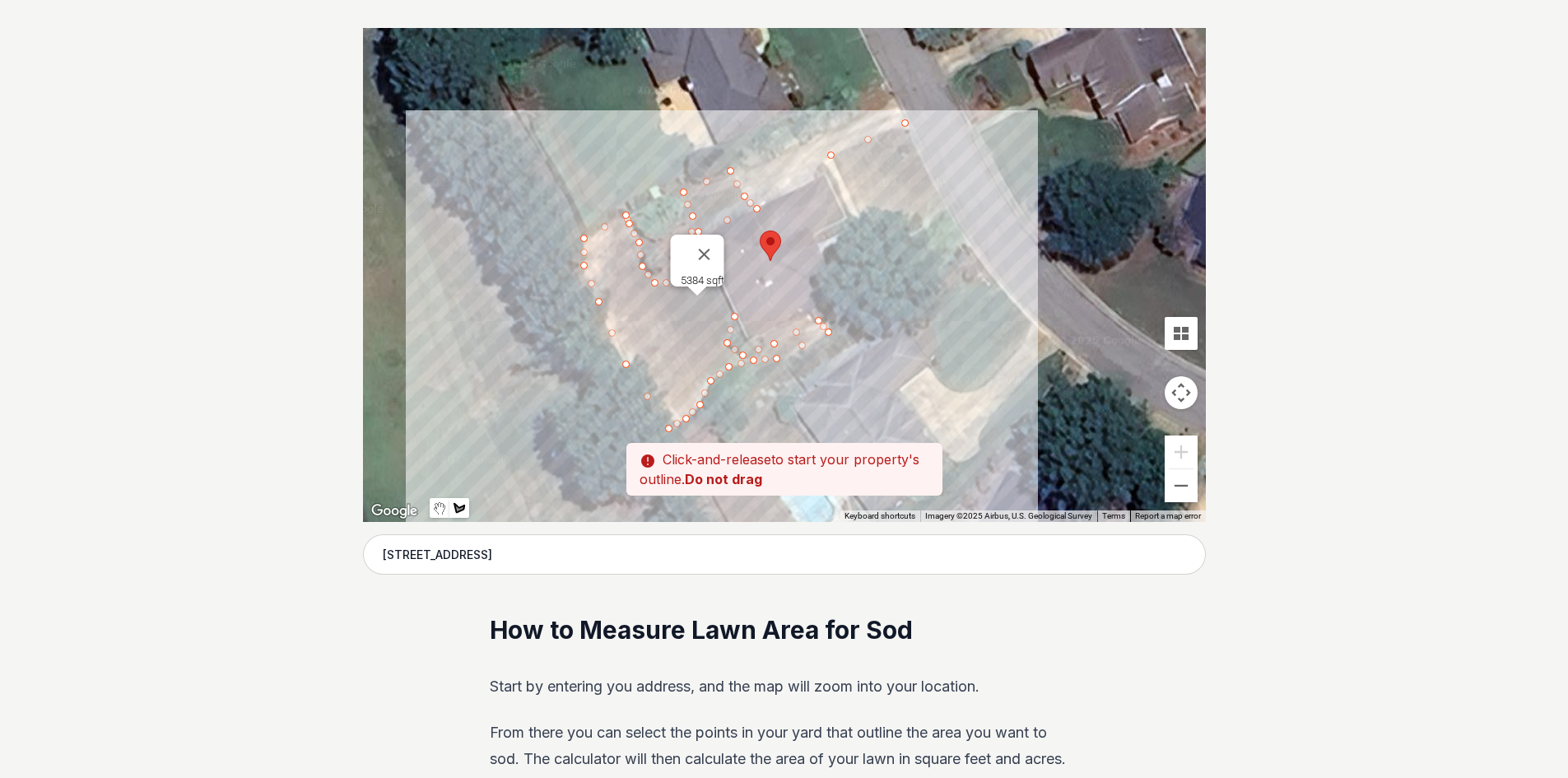
click at [878, 246] on div at bounding box center [785, 275] width 843 height 494
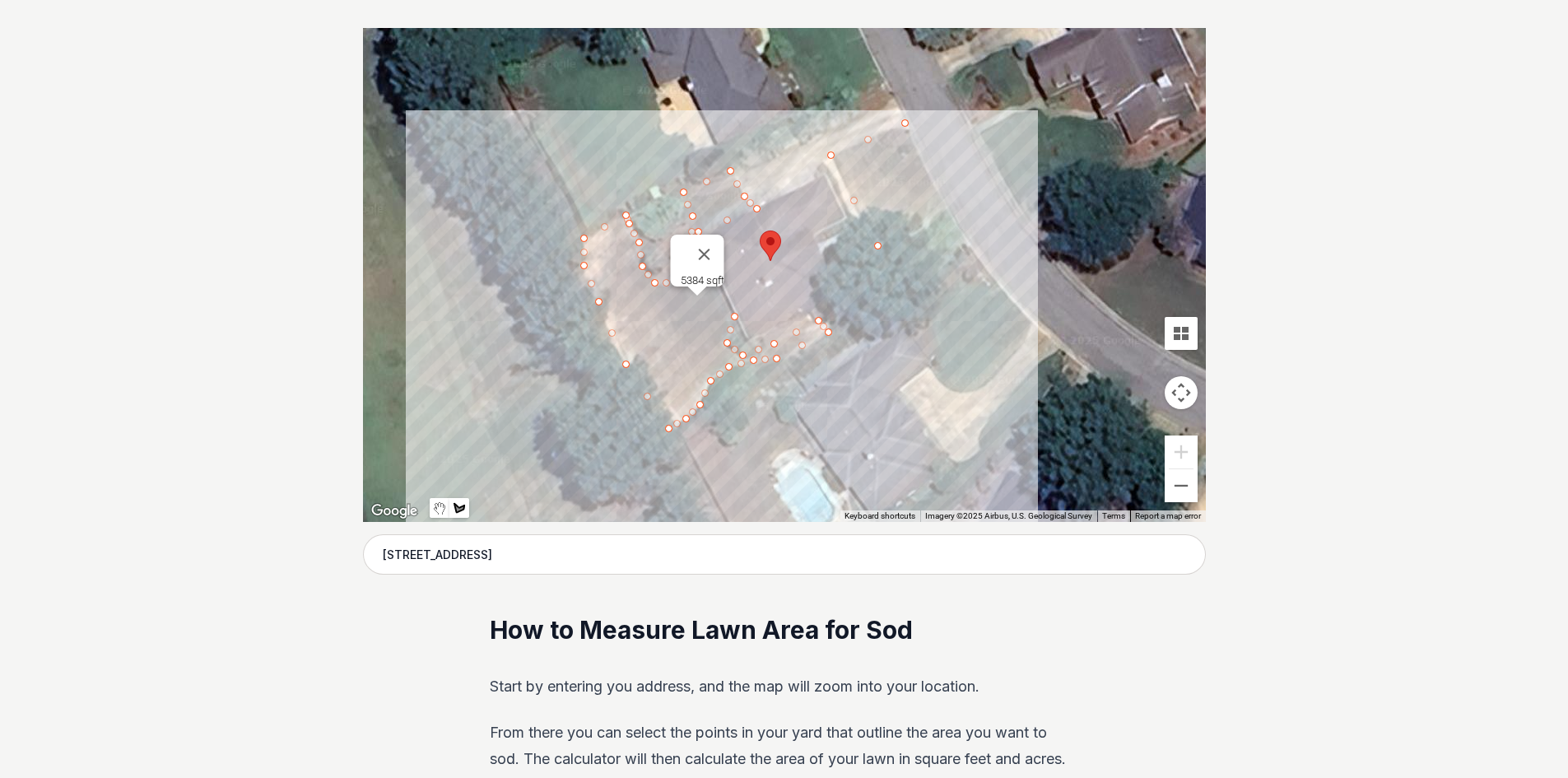
click at [948, 207] on div at bounding box center [785, 275] width 843 height 494
click at [907, 125] on div at bounding box center [785, 275] width 843 height 494
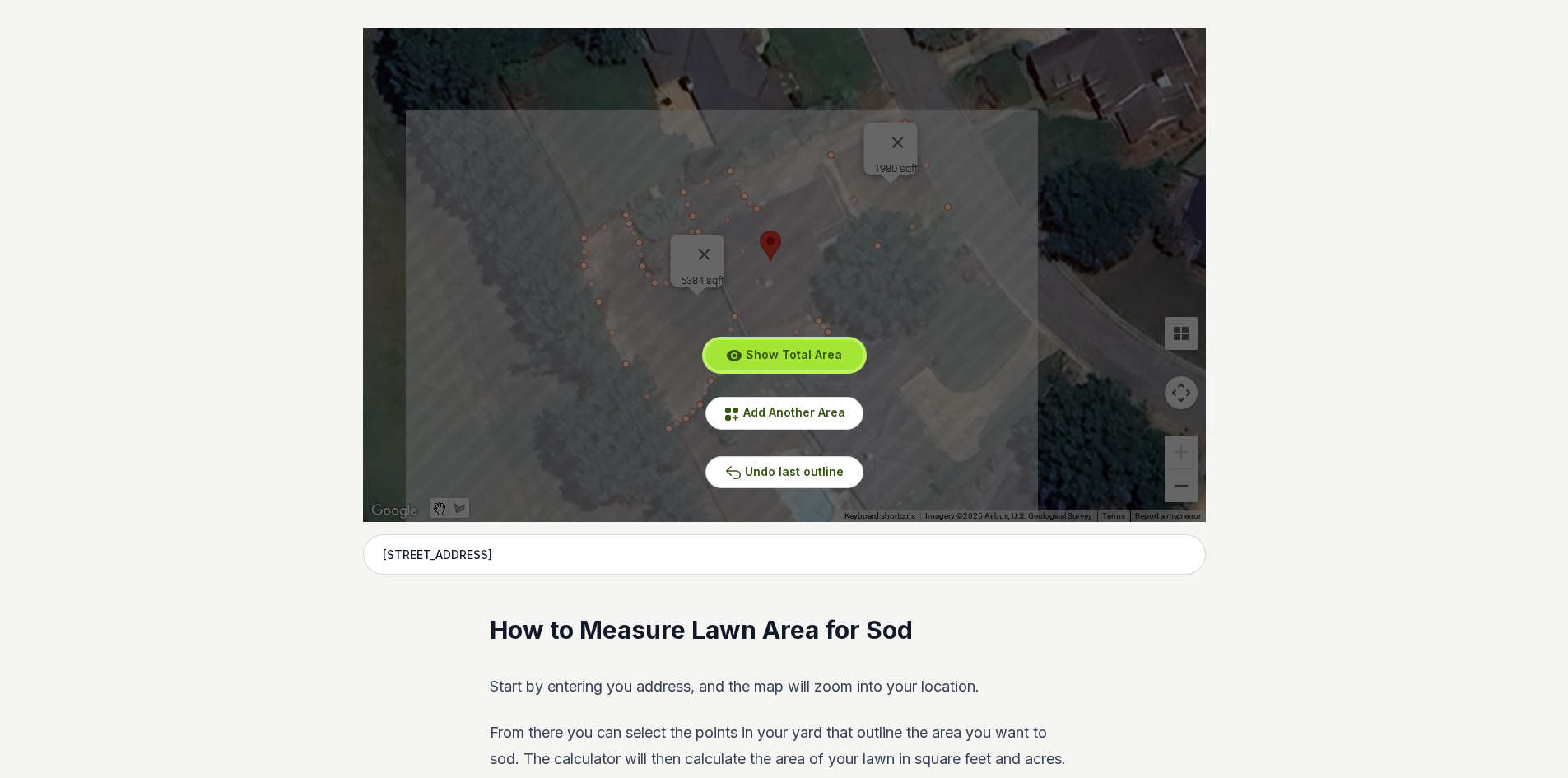
click at [775, 351] on span "Show Total Area" at bounding box center [794, 354] width 96 height 14
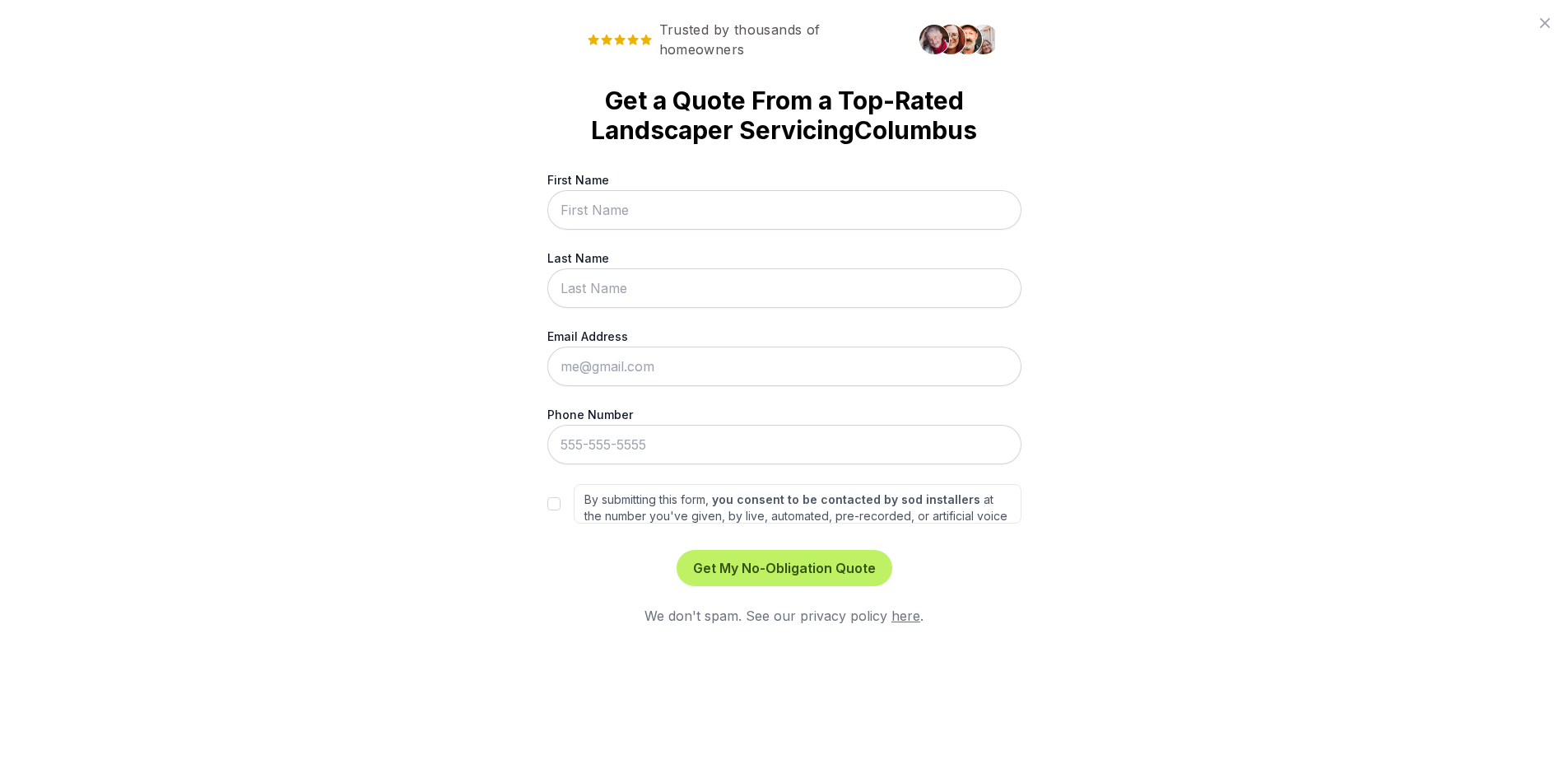
scroll to position [0, 0]
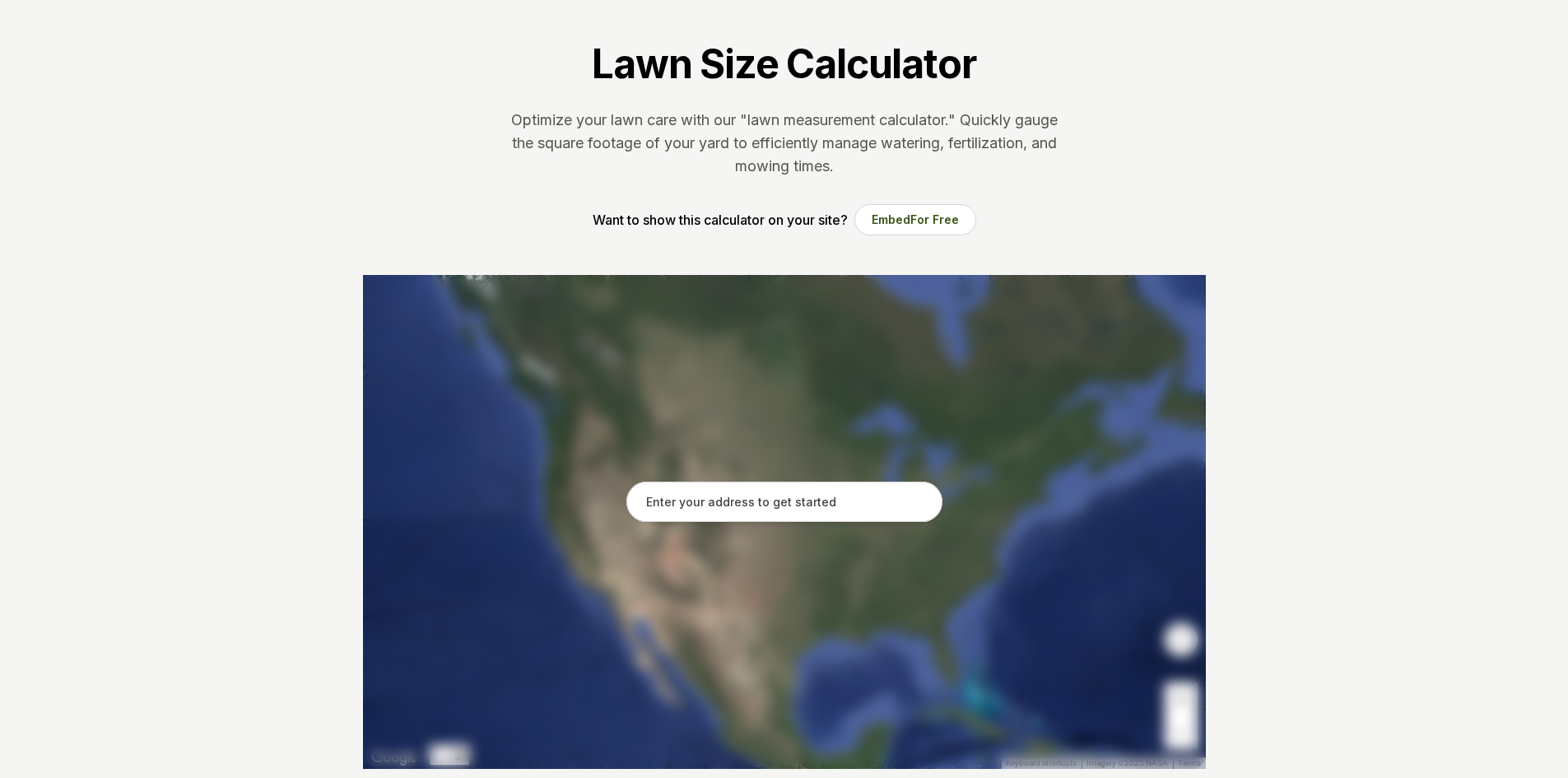
scroll to position [658, 0]
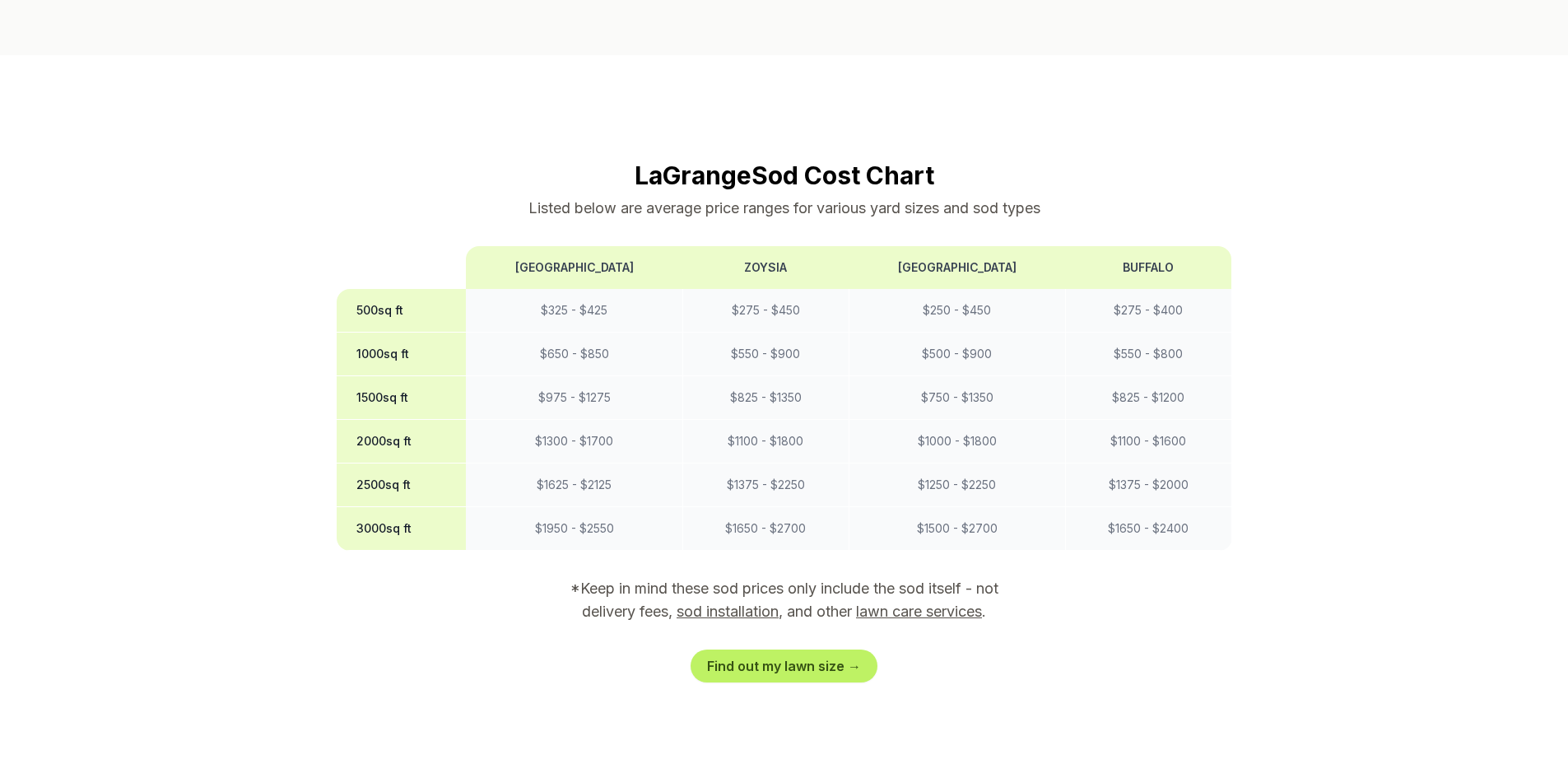
scroll to position [1152, 0]
